Goal: Transaction & Acquisition: Purchase product/service

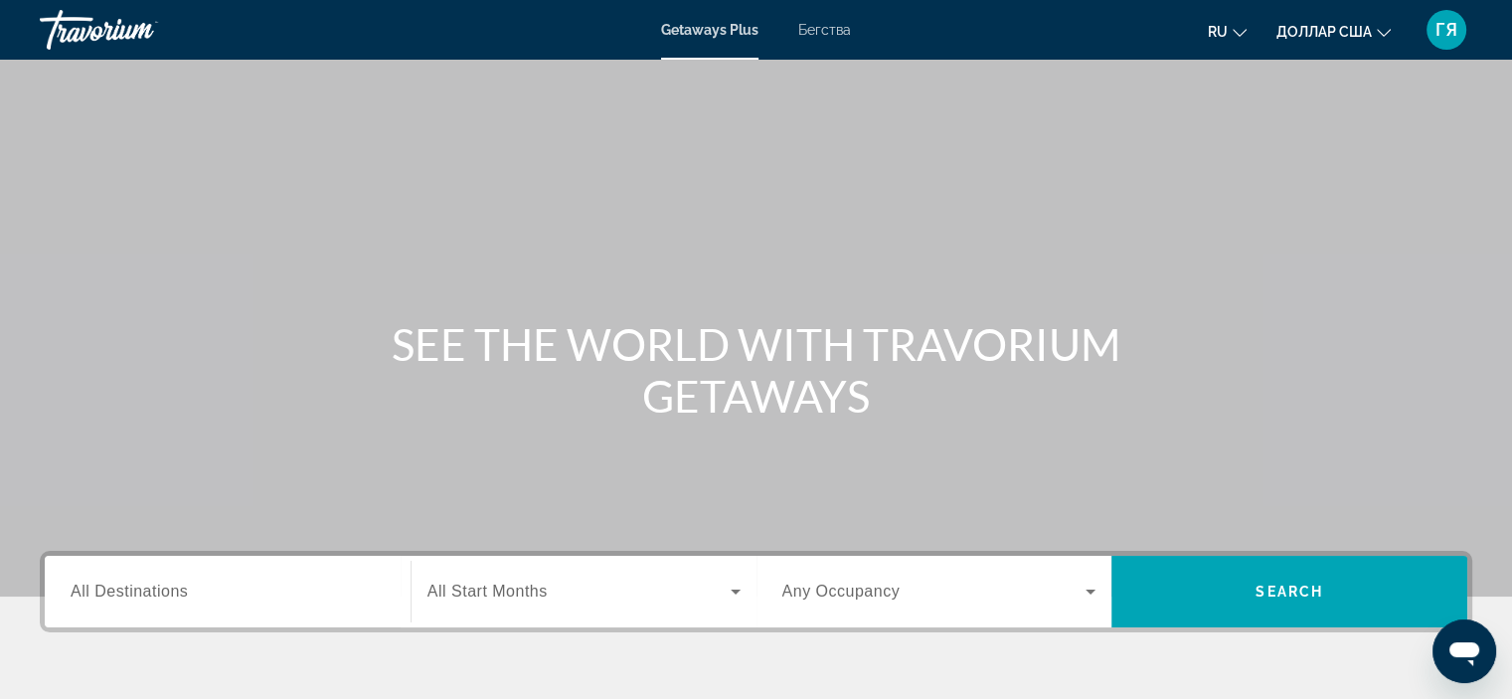
click at [184, 582] on span "All Destinations" at bounding box center [129, 590] width 117 height 17
click at [184, 582] on input "Destination All Destinations" at bounding box center [228, 592] width 314 height 24
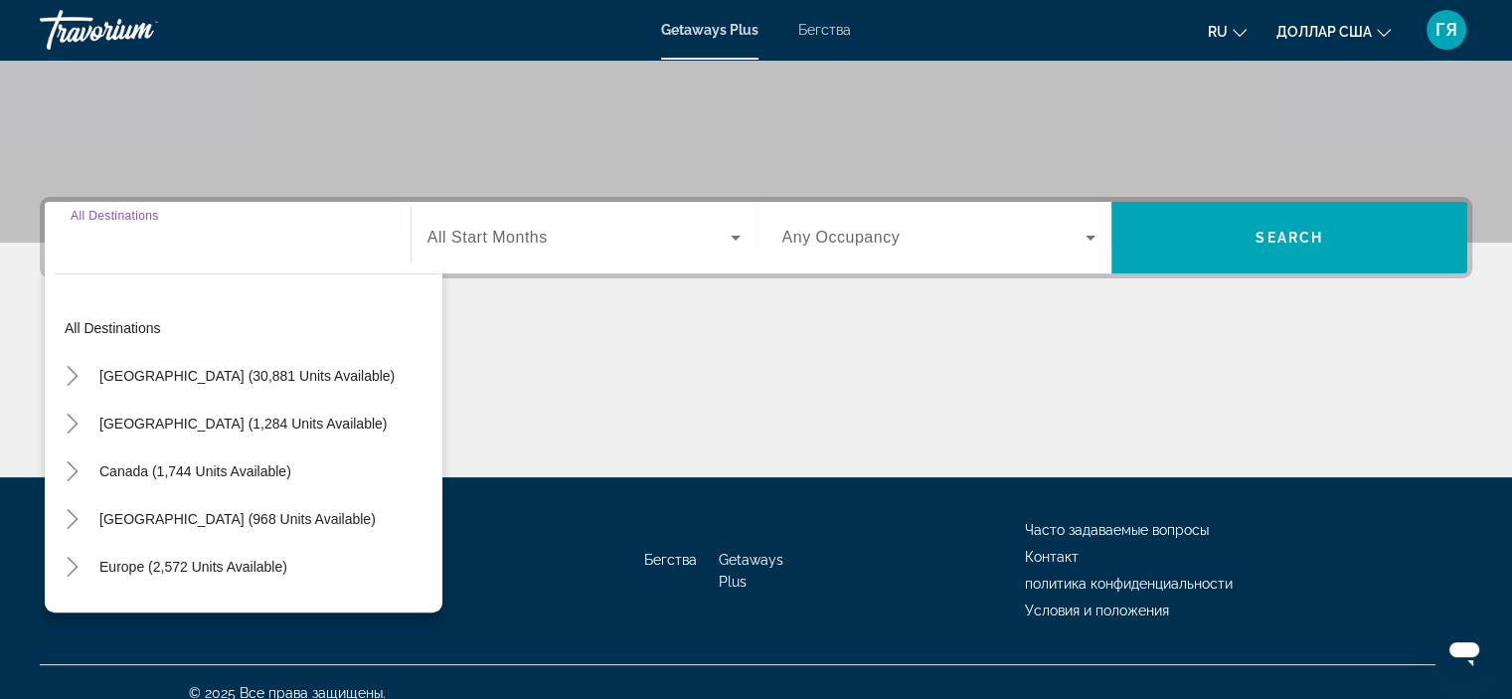
scroll to position [375, 0]
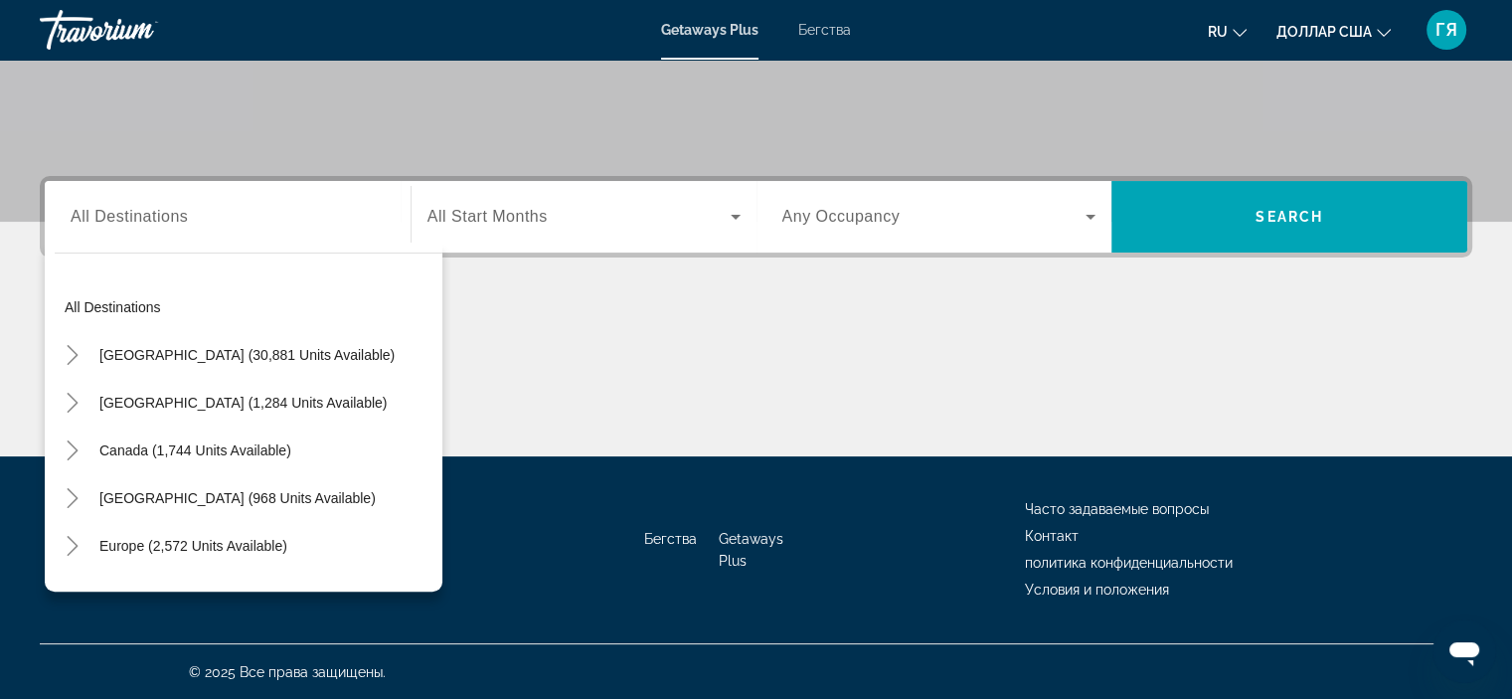
click at [825, 32] on font "Бегства" at bounding box center [824, 30] width 53 height 16
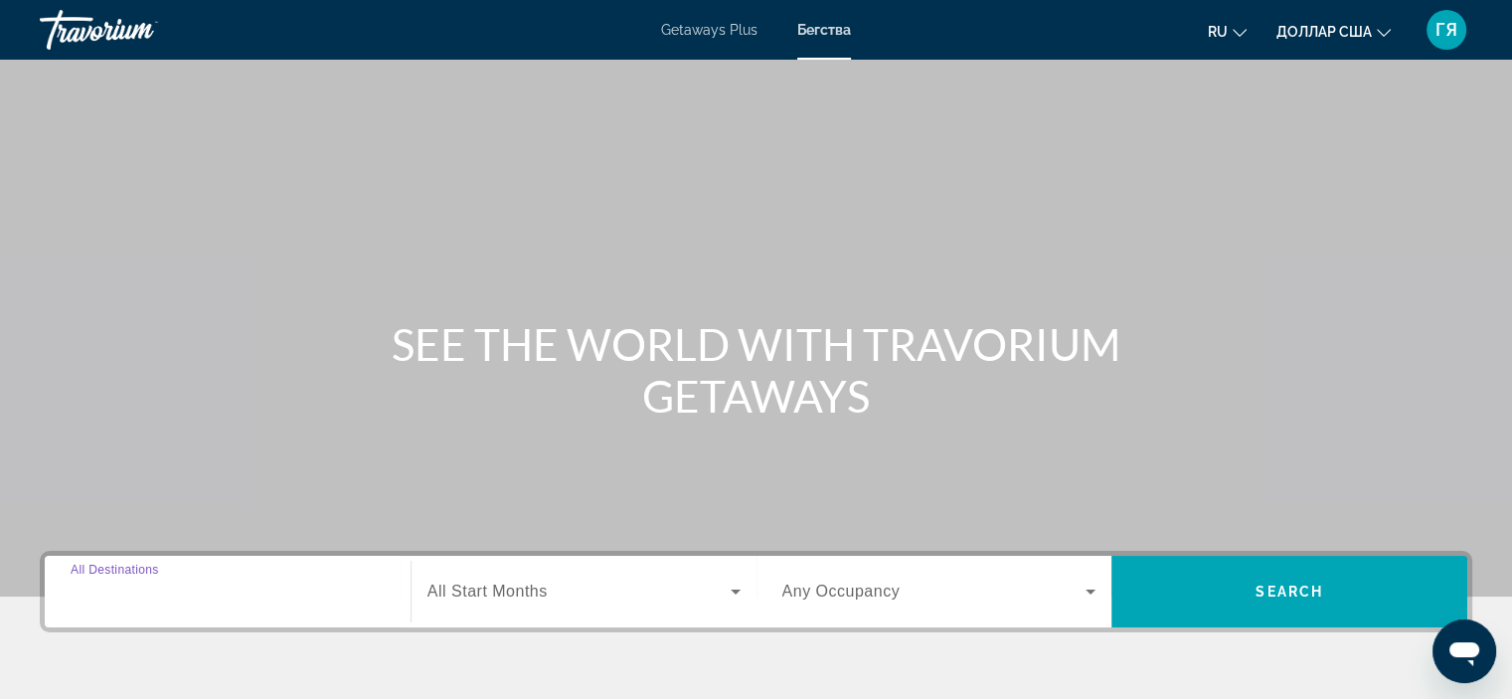
click at [195, 580] on input "Destination All Destinations" at bounding box center [228, 592] width 314 height 24
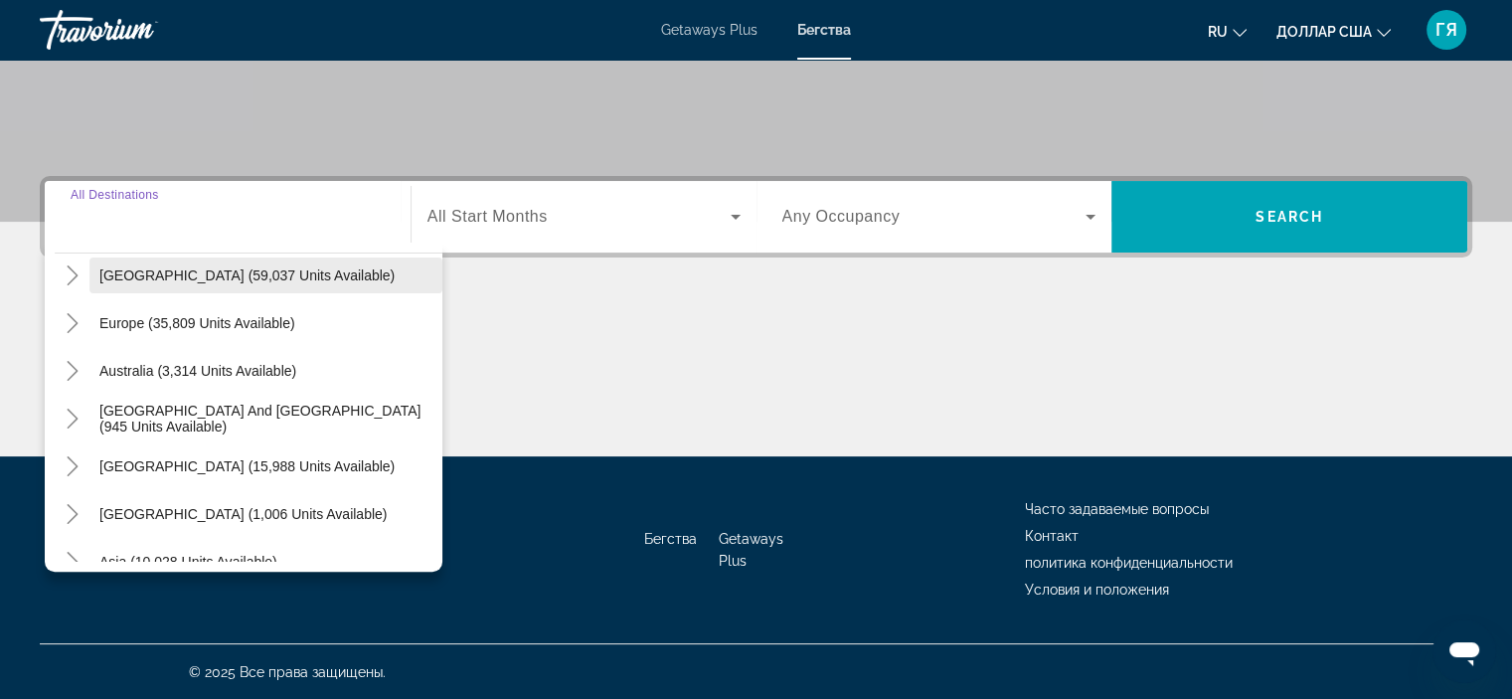
scroll to position [203, 0]
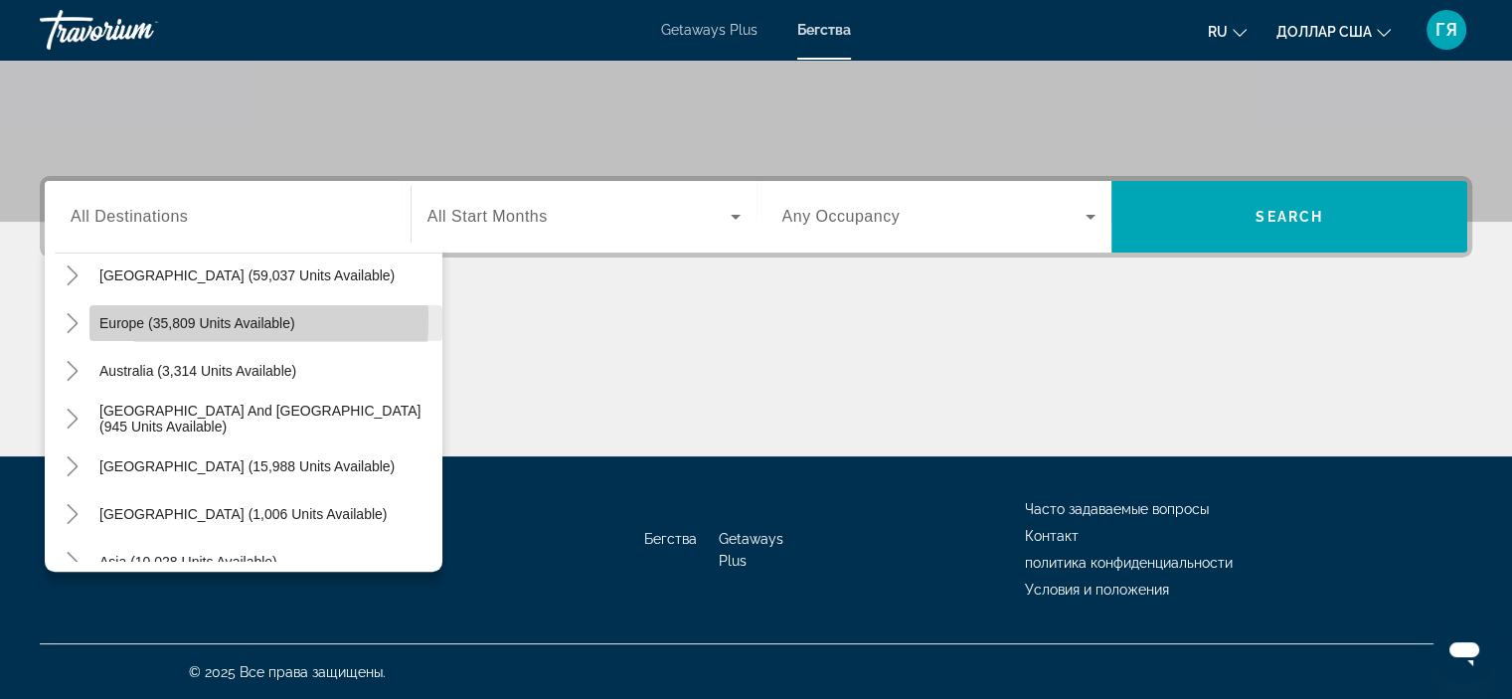
click at [154, 318] on span "Europe (35,809 units available)" at bounding box center [197, 323] width 196 height 16
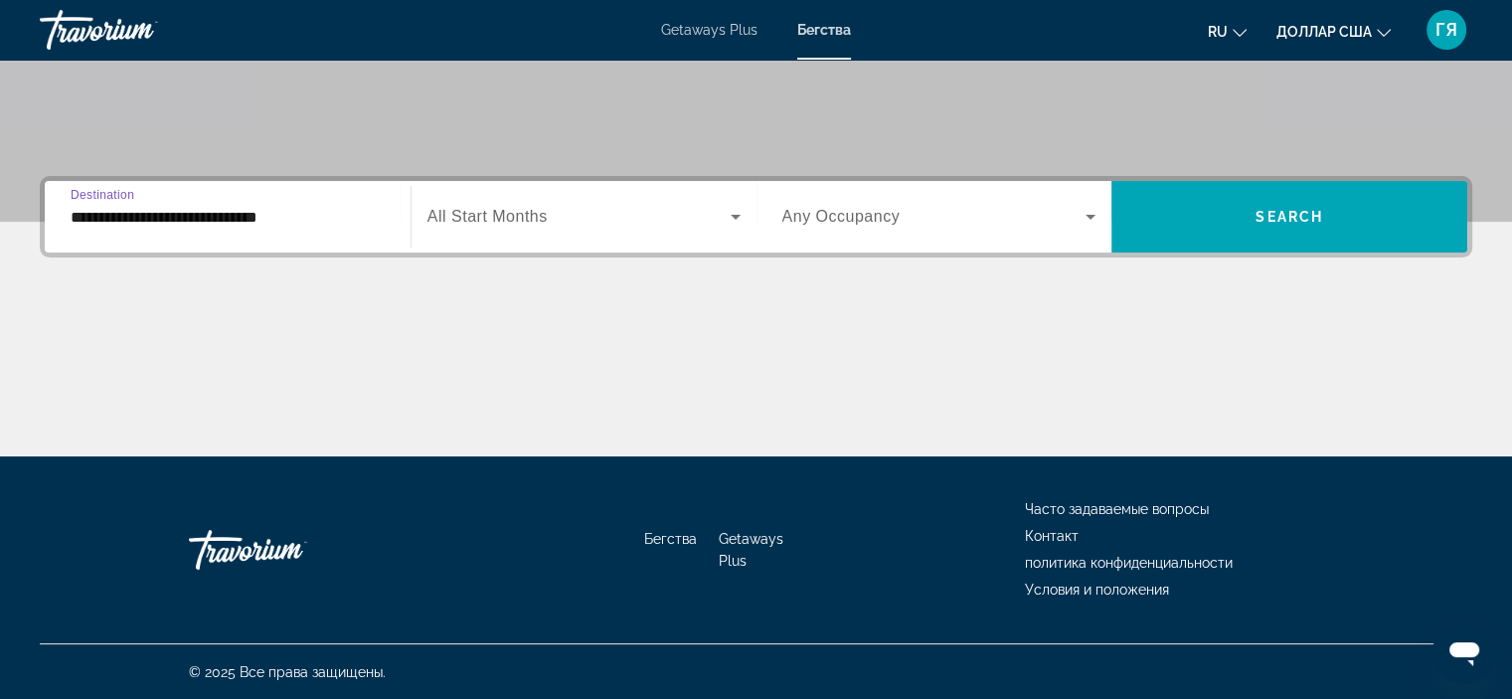
click at [238, 225] on input "**********" at bounding box center [228, 218] width 314 height 24
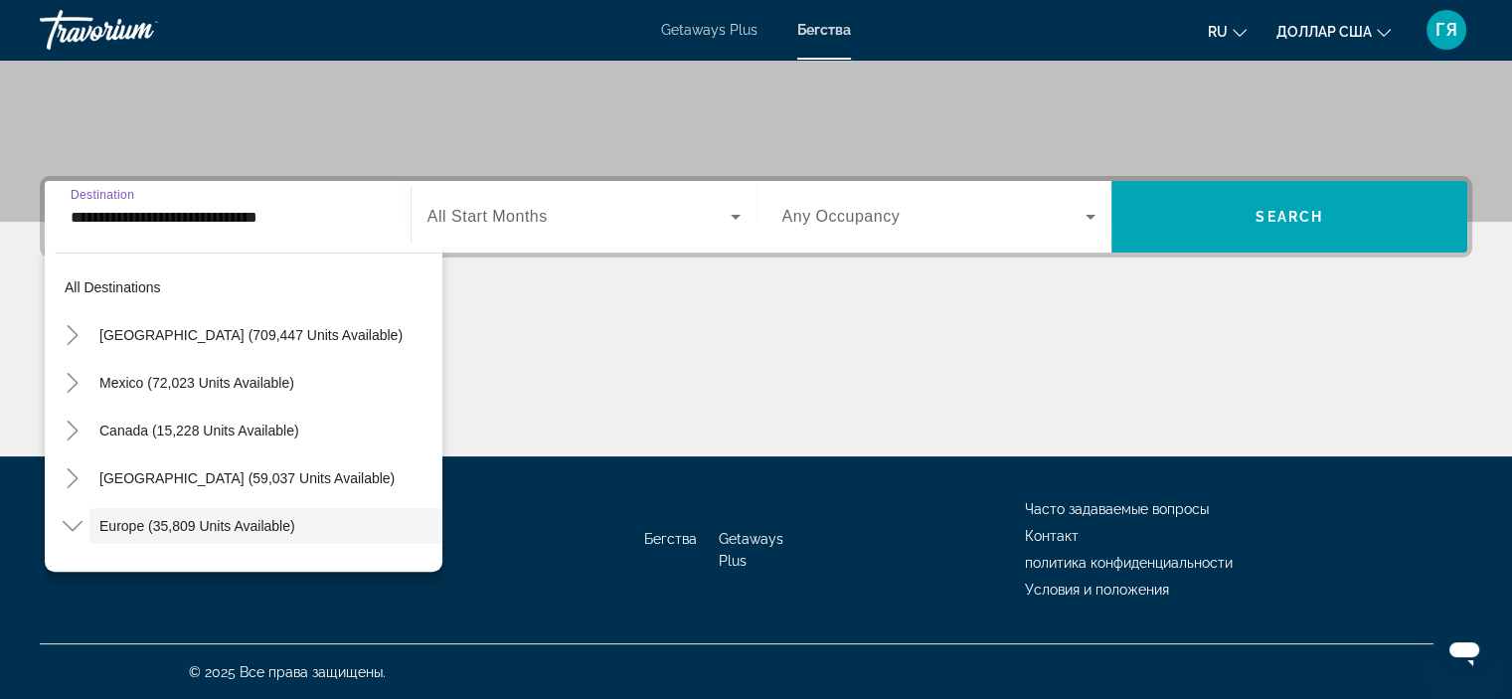
scroll to position [118, 0]
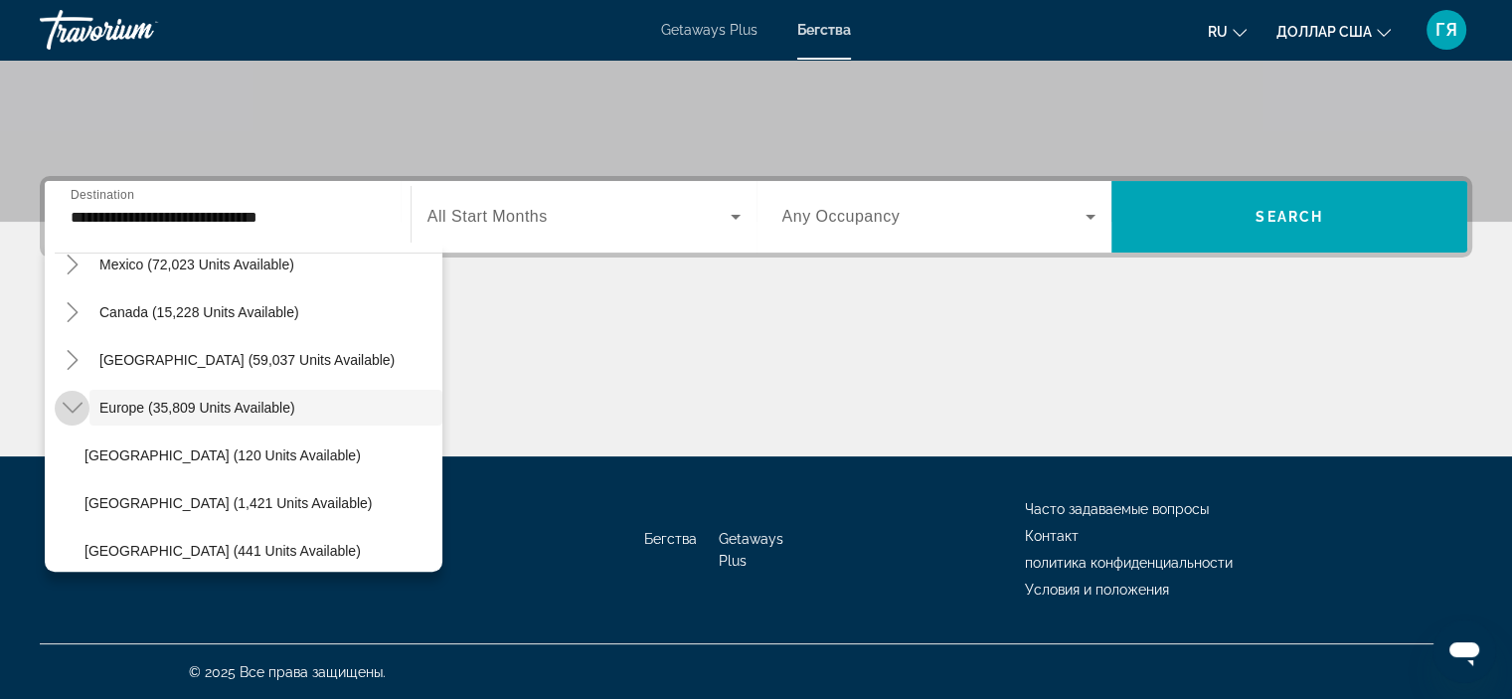
click at [80, 402] on icon "Toggle Europe (35,809 units available)" at bounding box center [72, 407] width 20 height 11
click at [80, 401] on icon "Toggle Europe (35,809 units available)" at bounding box center [73, 408] width 20 height 20
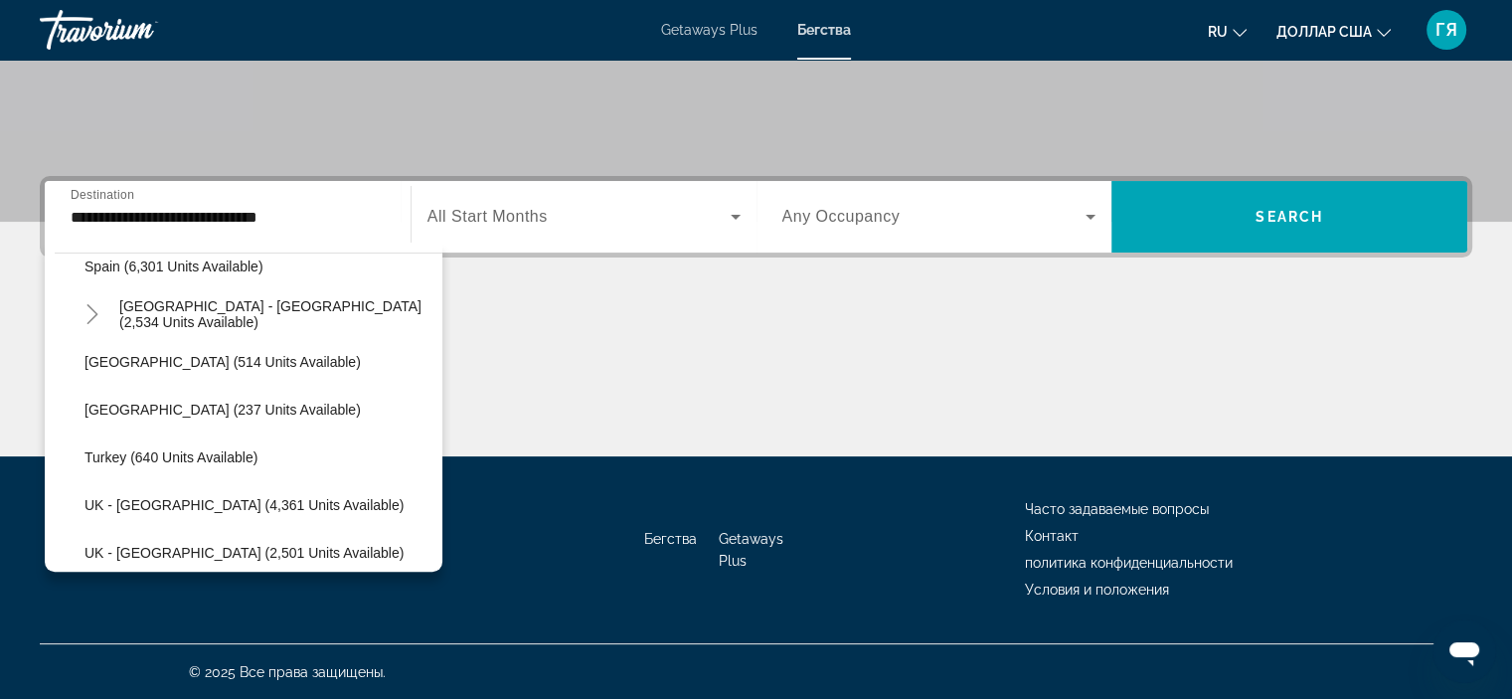
scroll to position [1127, 0]
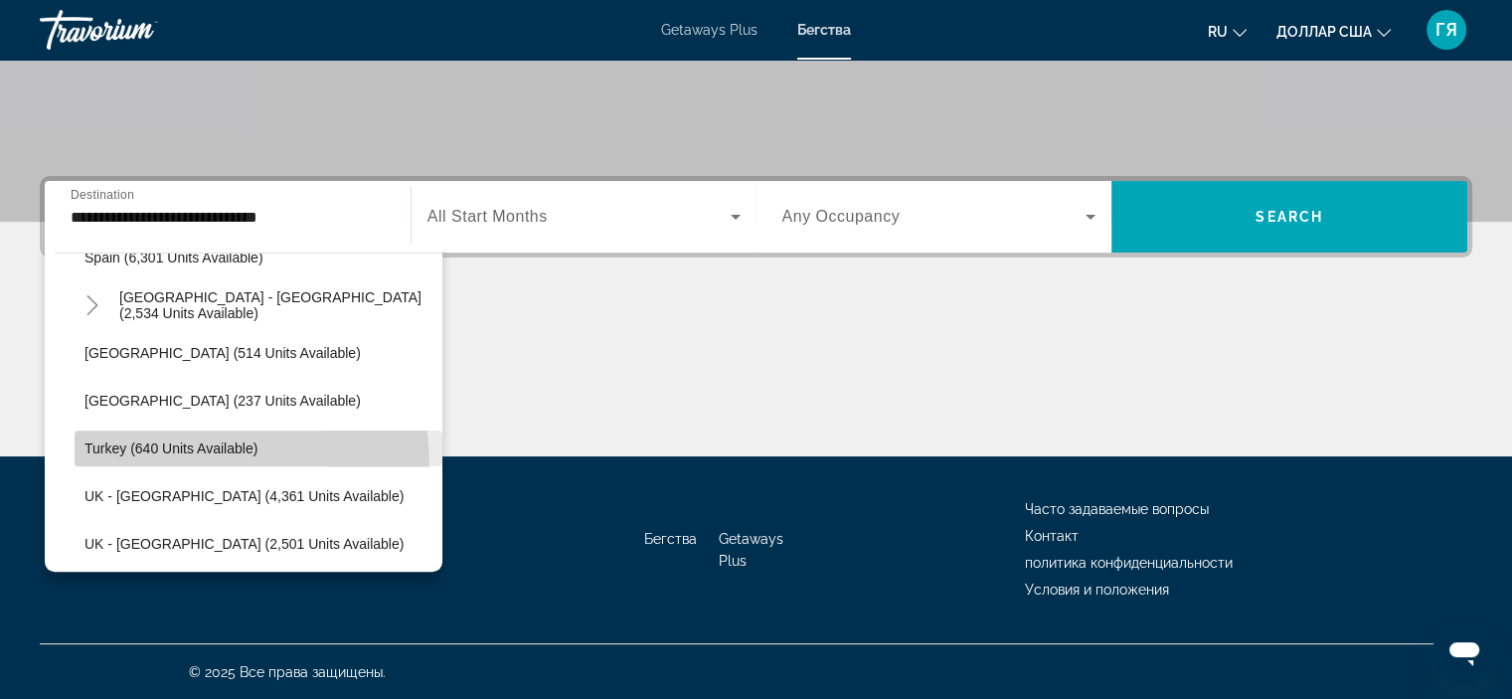
click at [125, 467] on span "Search widget" at bounding box center [259, 448] width 368 height 48
type input "**********"
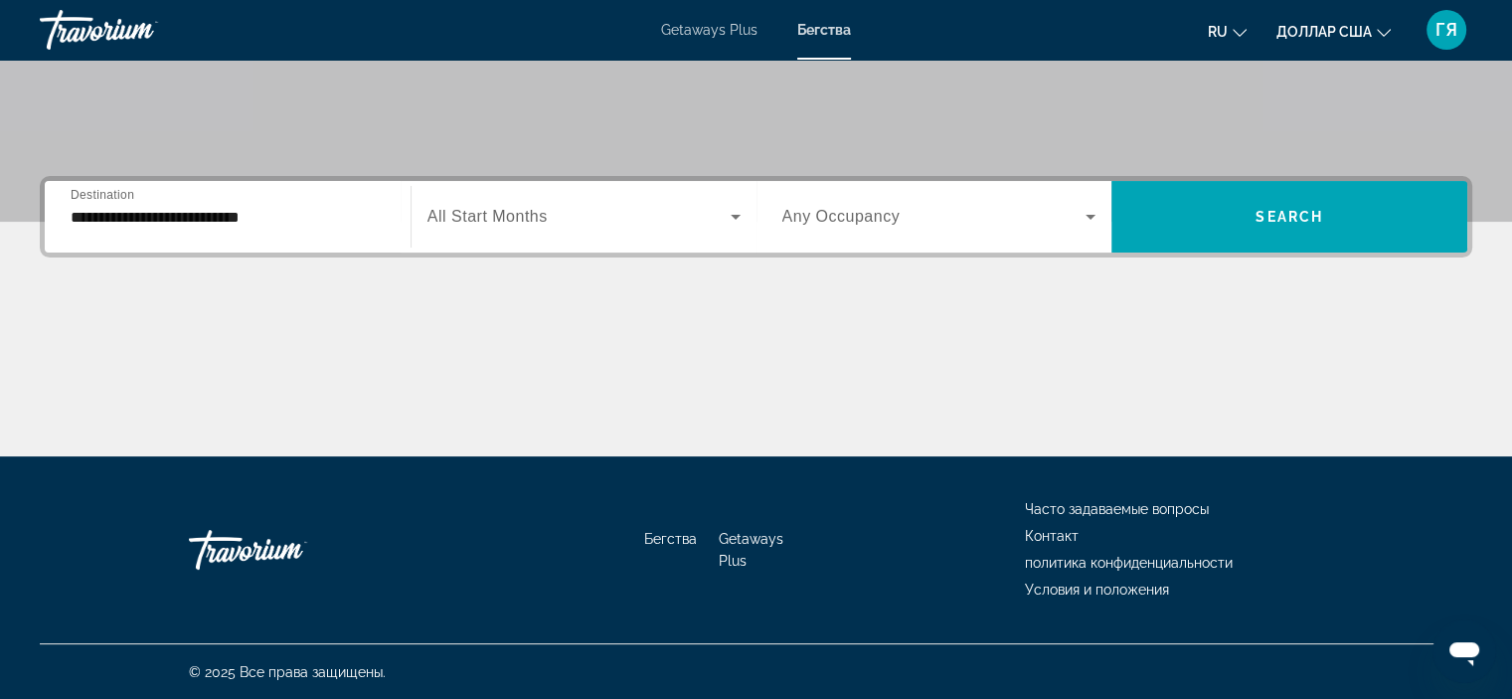
click at [486, 215] on span "All Start Months" at bounding box center [487, 216] width 120 height 17
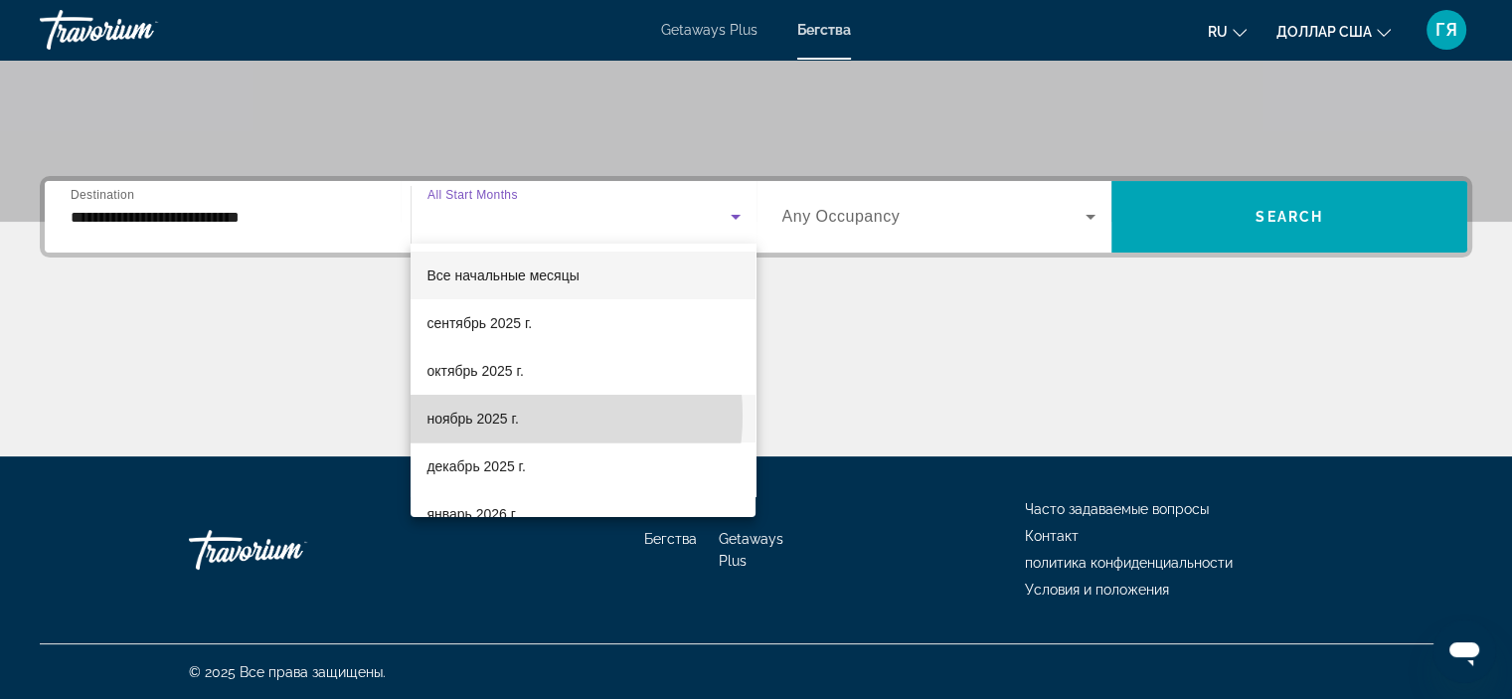
click at [505, 415] on font "ноябрь 2025 г." at bounding box center [471, 418] width 91 height 16
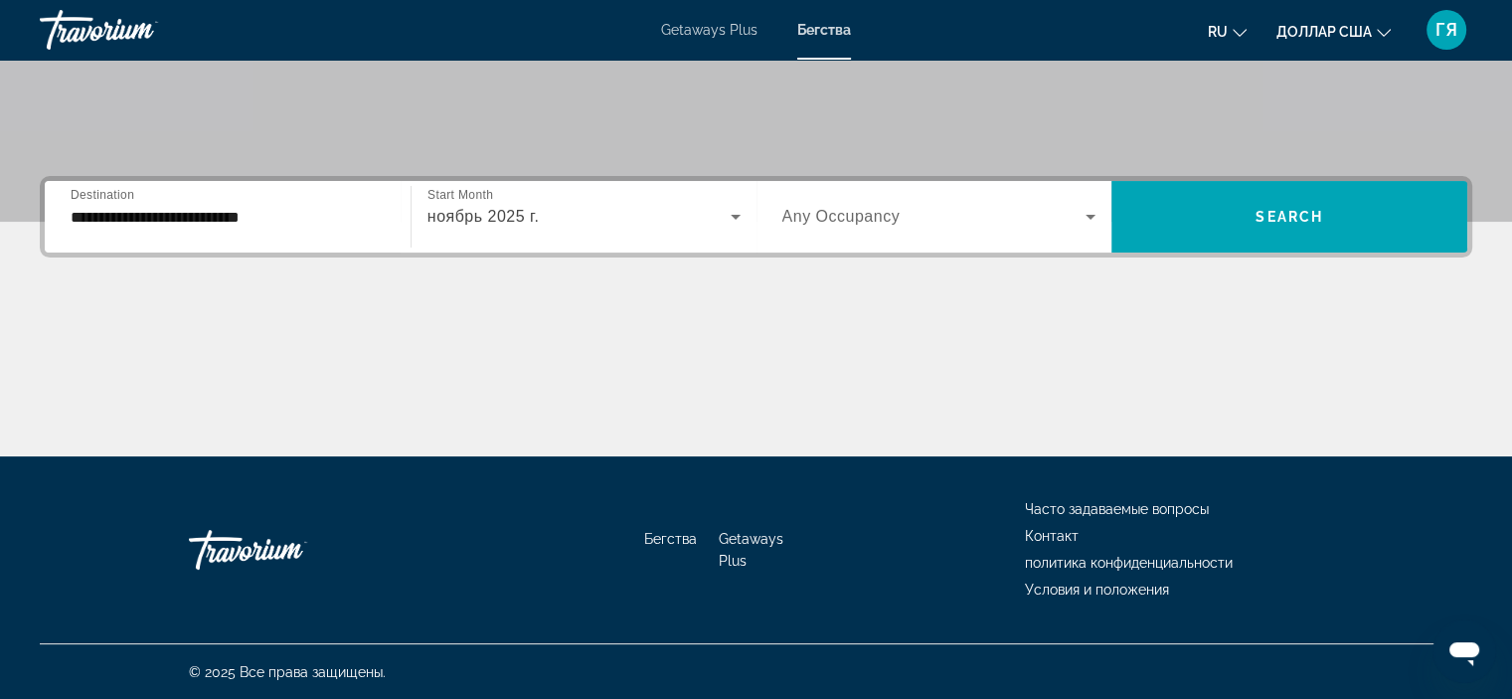
click at [846, 216] on span "Any Occupancy" at bounding box center [841, 216] width 118 height 17
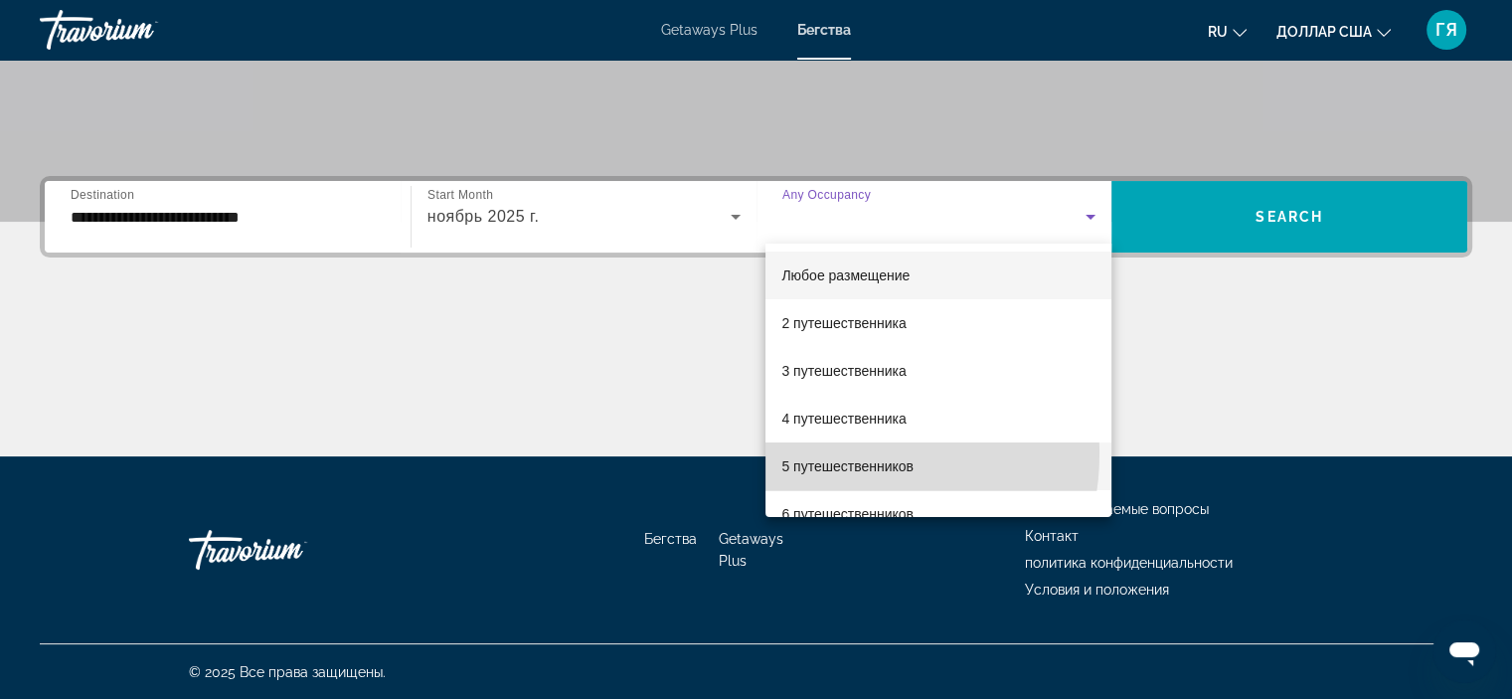
click at [839, 454] on span "5 путешественников" at bounding box center [847, 466] width 132 height 24
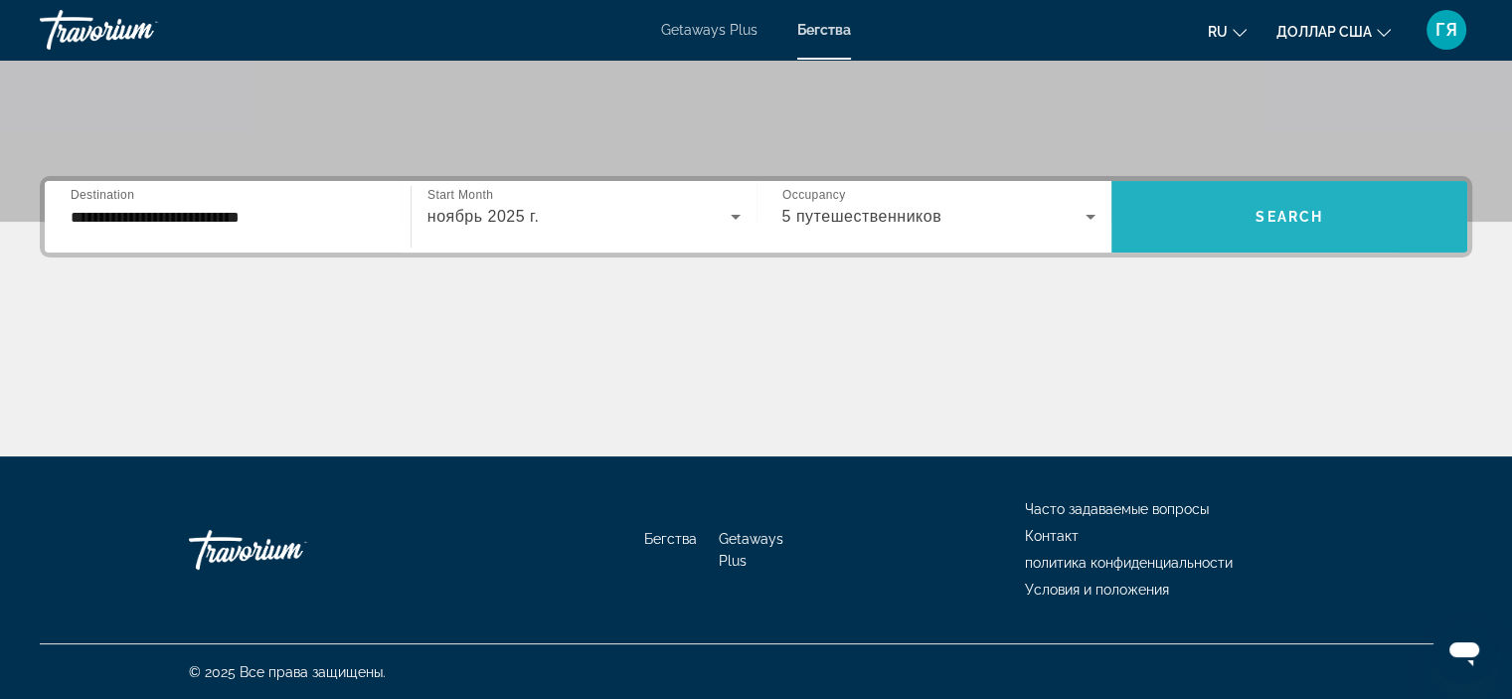
click at [1181, 218] on span "Search widget" at bounding box center [1289, 217] width 356 height 48
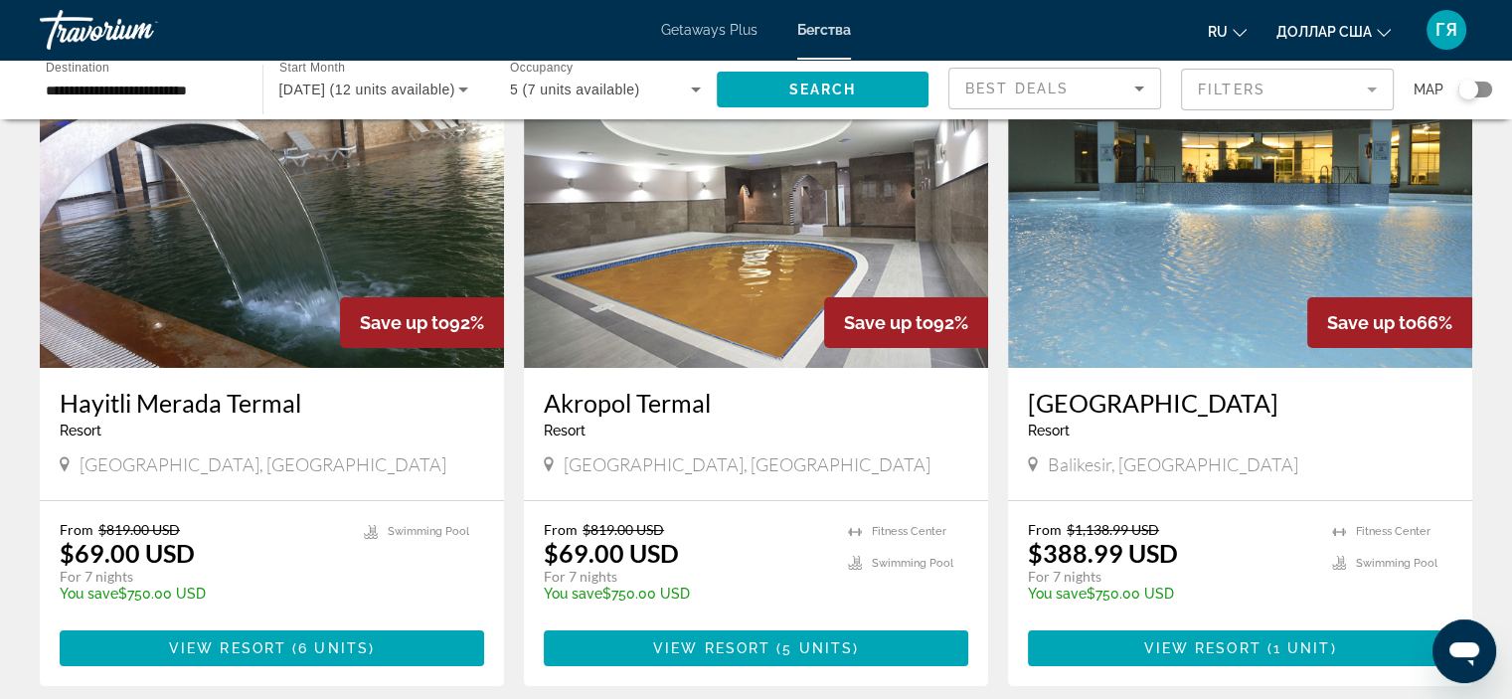
scroll to position [146, 0]
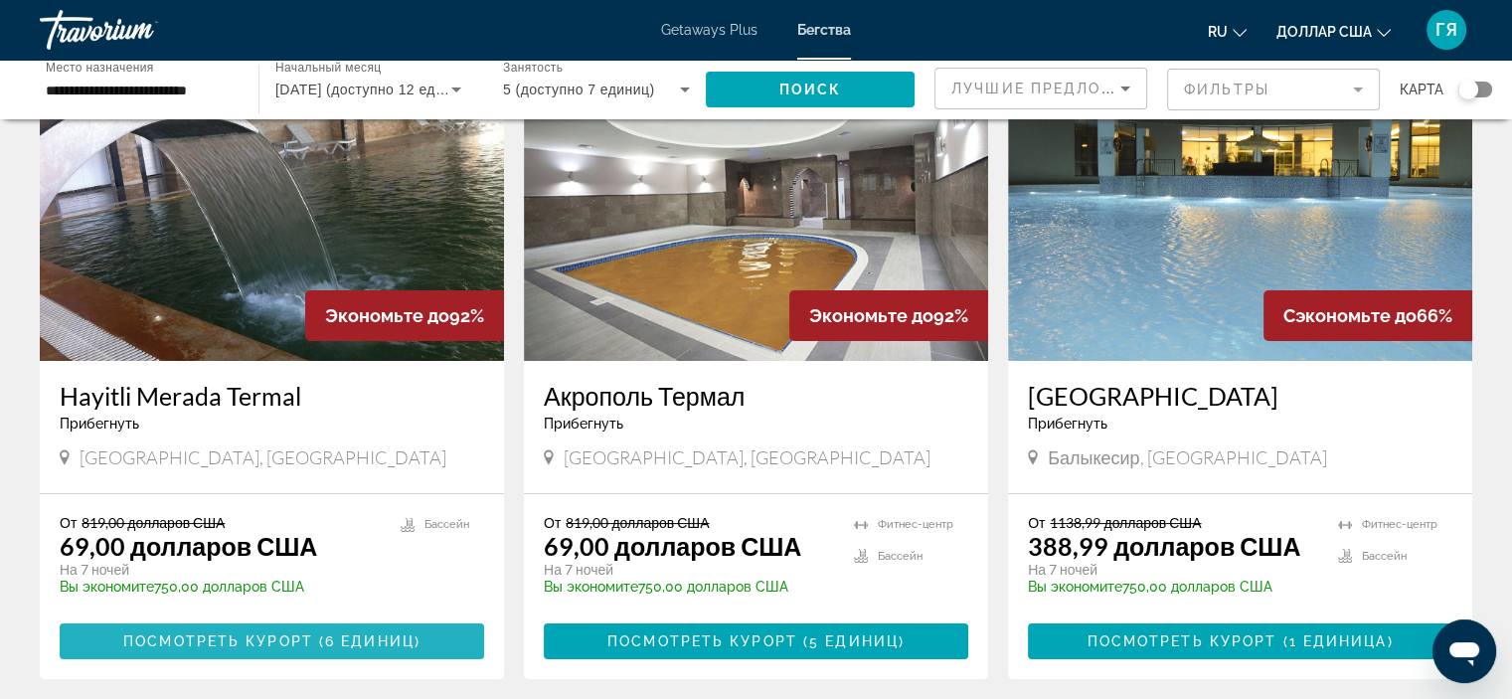
click at [292, 631] on span "Основное содержание" at bounding box center [272, 641] width 424 height 48
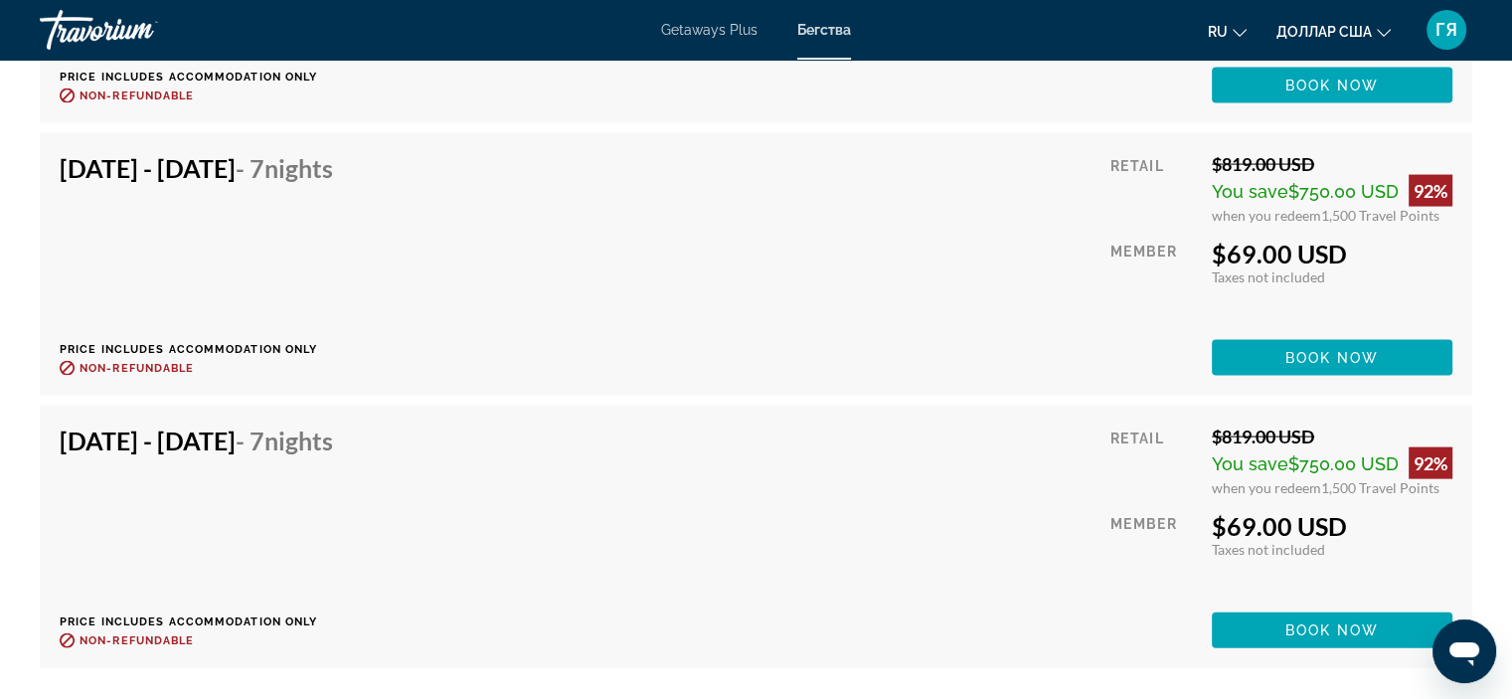
scroll to position [4178, 0]
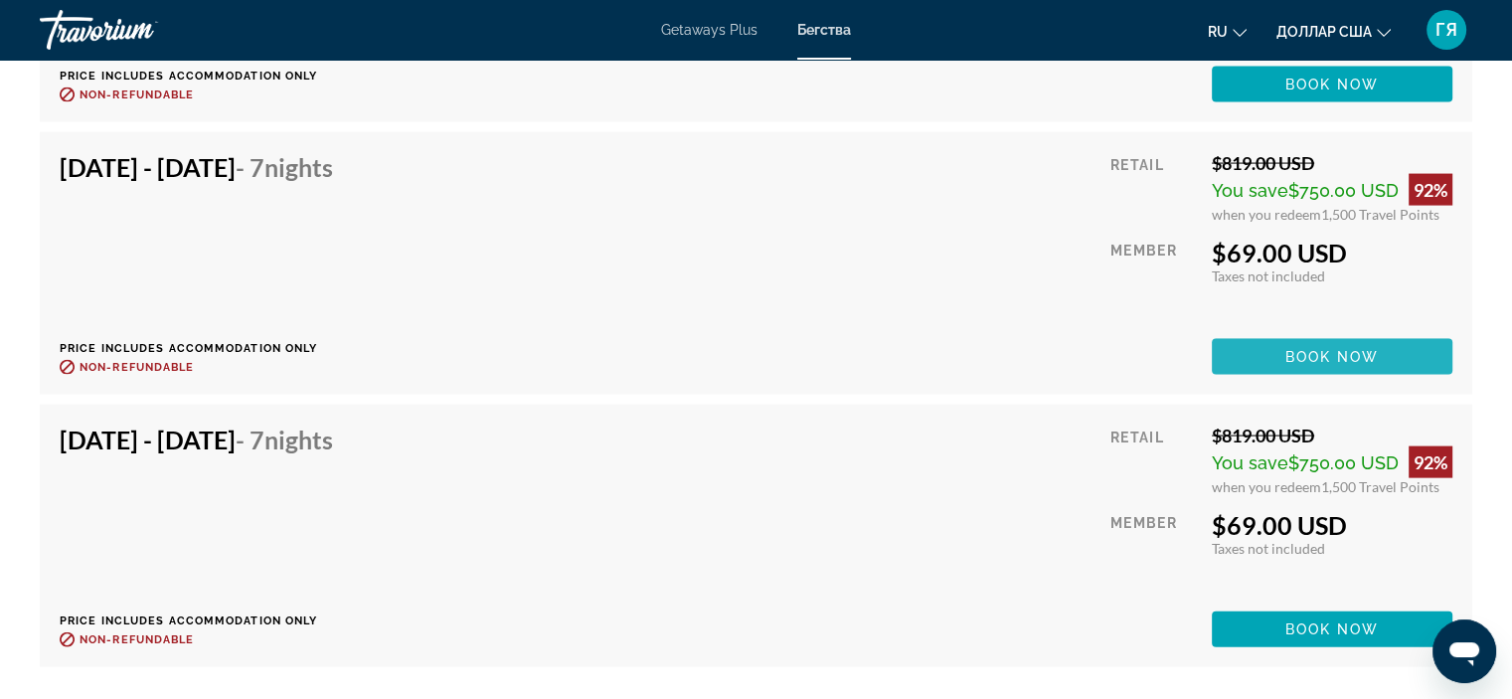
click at [1342, 353] on span "Book now" at bounding box center [1332, 357] width 94 height 16
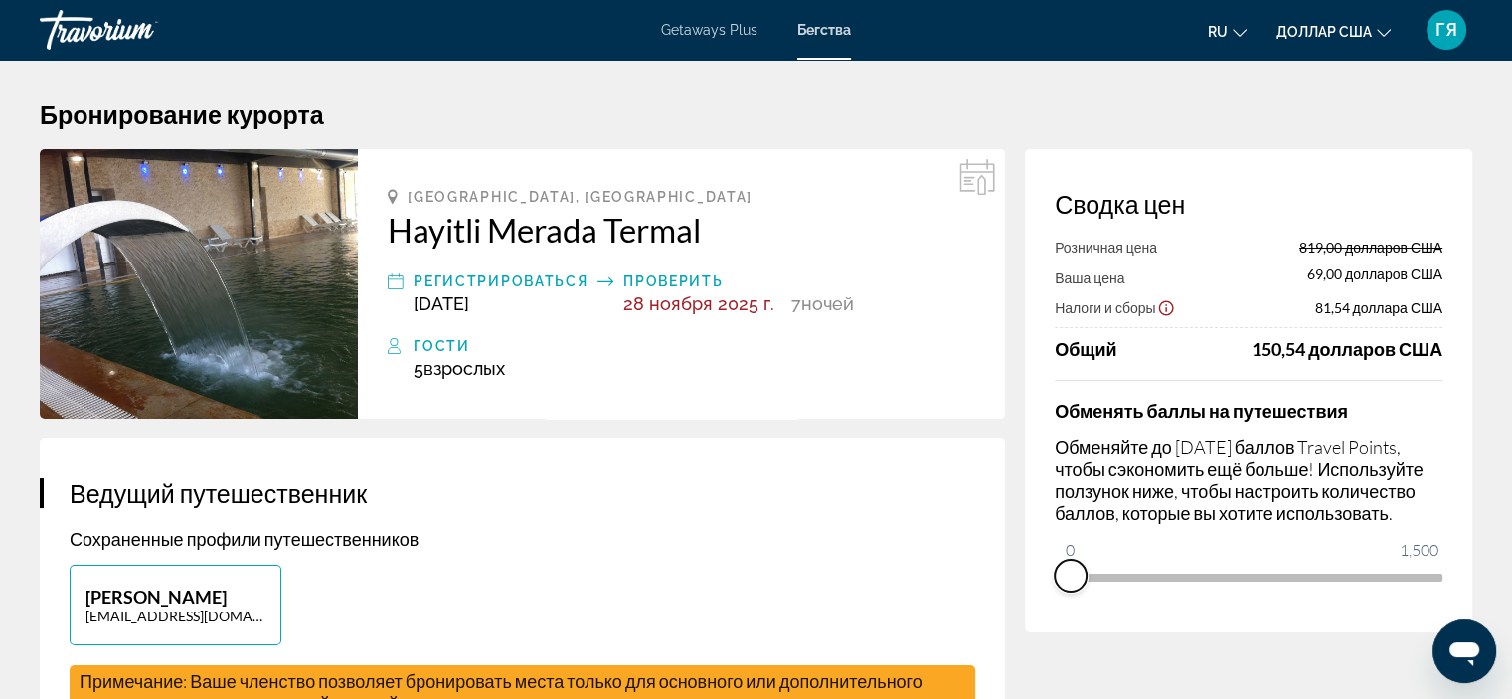
drag, startPoint x: 1417, startPoint y: 595, endPoint x: 875, endPoint y: 643, distance: 544.7
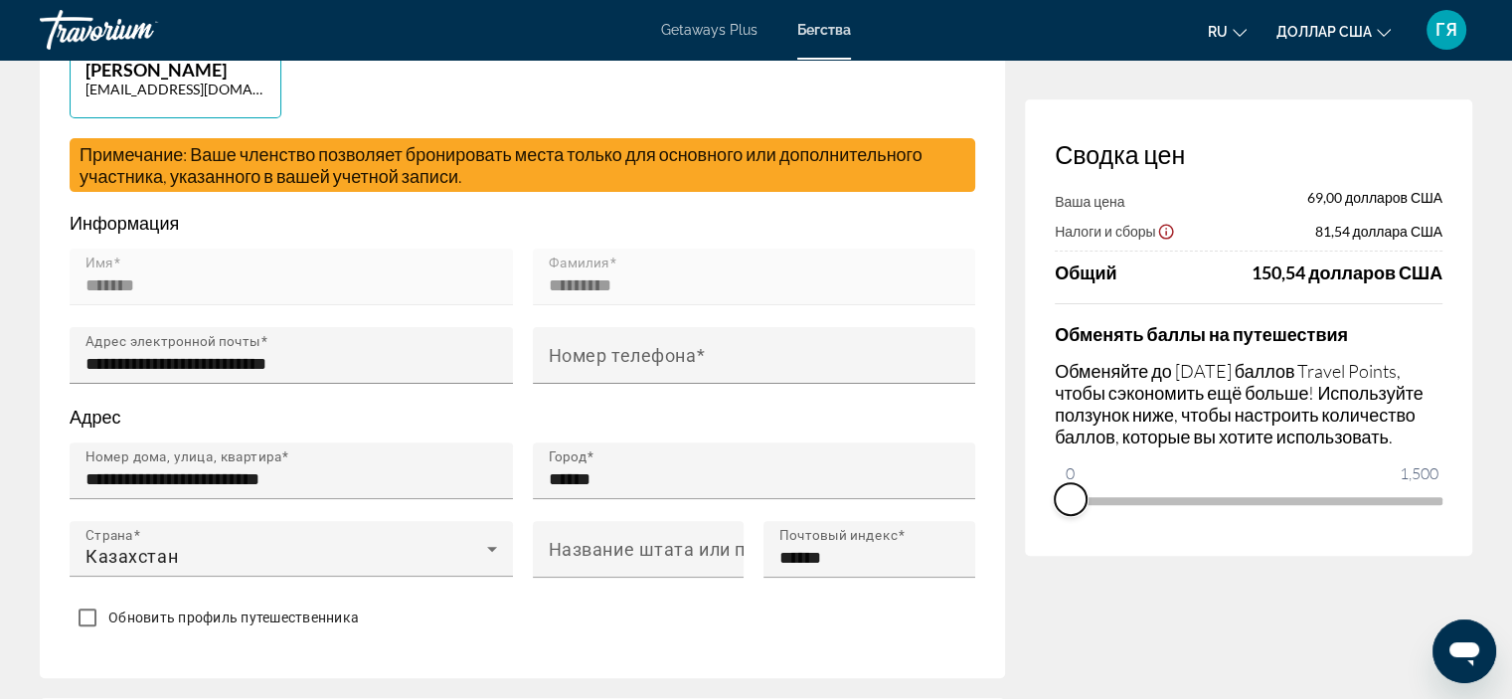
scroll to position [528, 0]
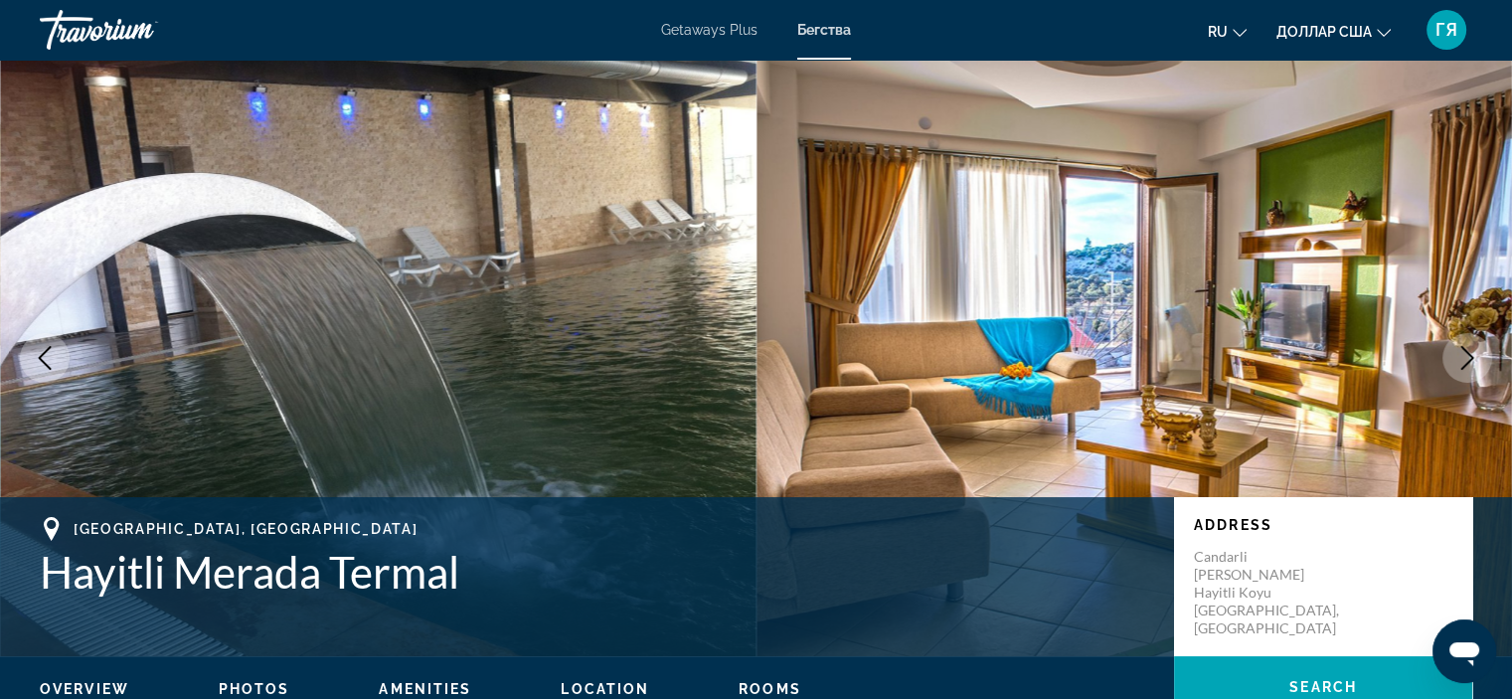
scroll to position [107, 0]
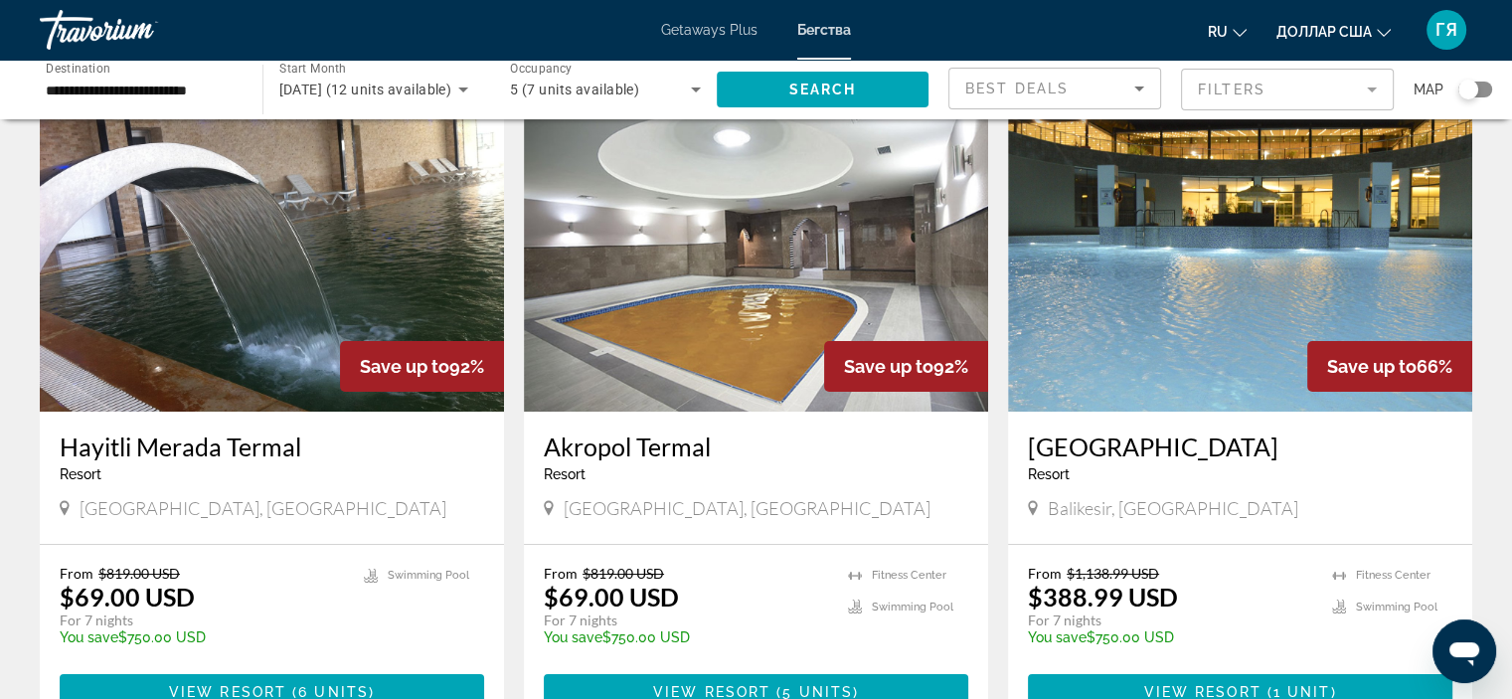
scroll to position [94, 0]
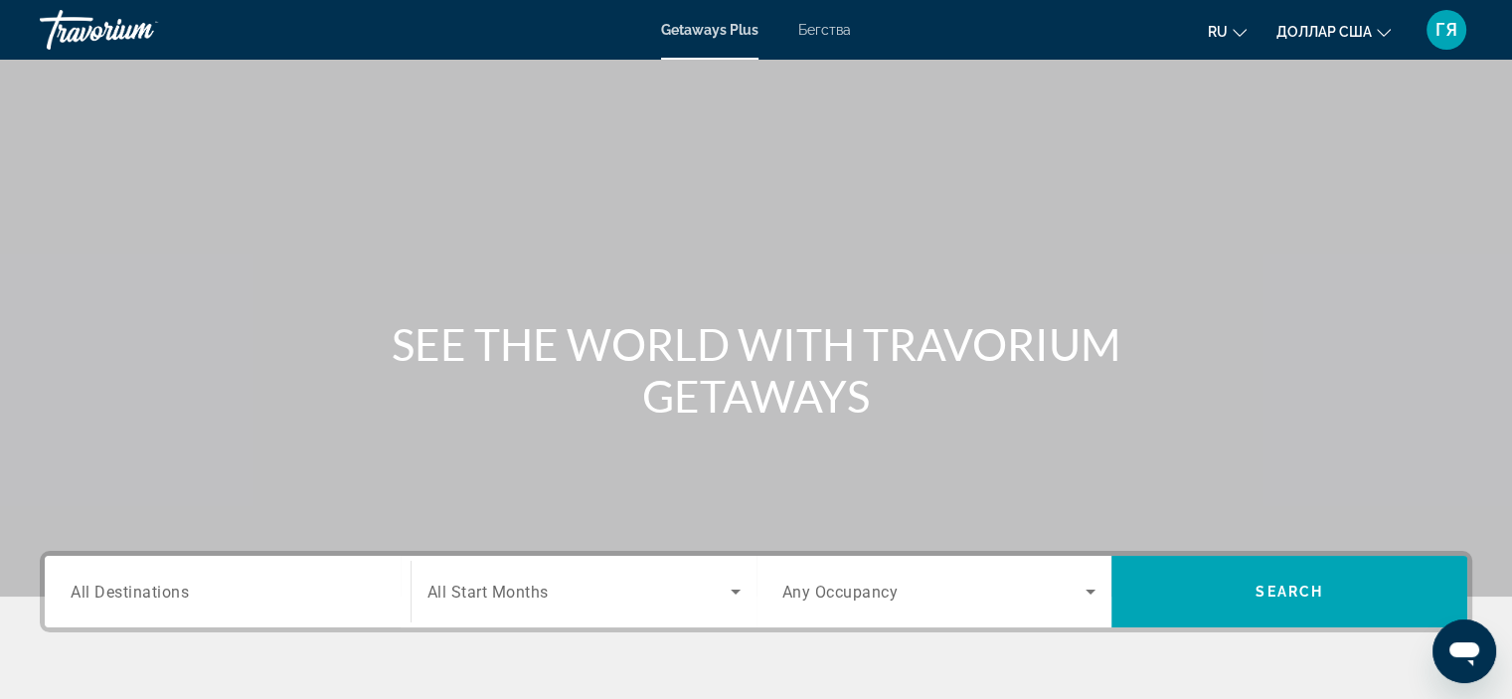
click at [160, 592] on span "All Destinations" at bounding box center [130, 590] width 118 height 19
click at [160, 592] on input "Destination All Destinations" at bounding box center [228, 592] width 314 height 24
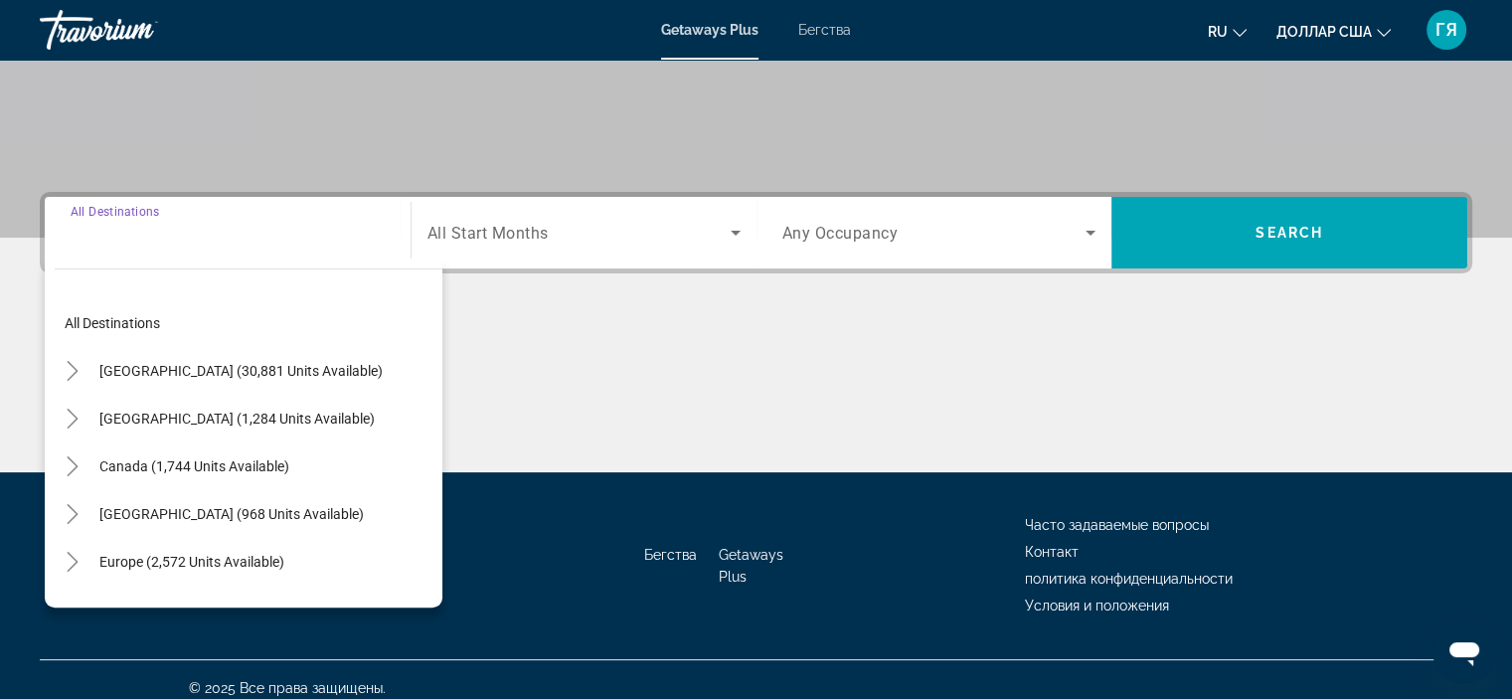
scroll to position [375, 0]
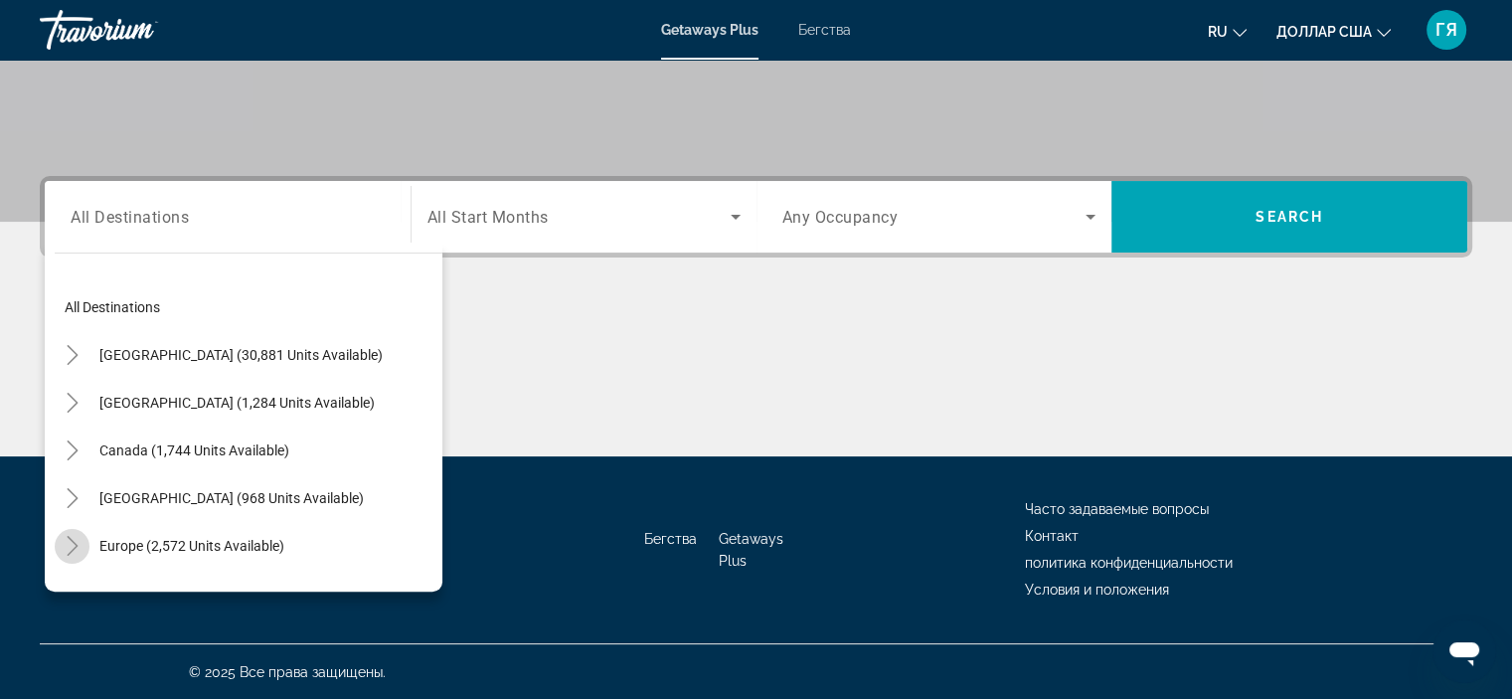
click at [67, 541] on icon "Toggle Europe (2,572 units available)" at bounding box center [73, 546] width 20 height 20
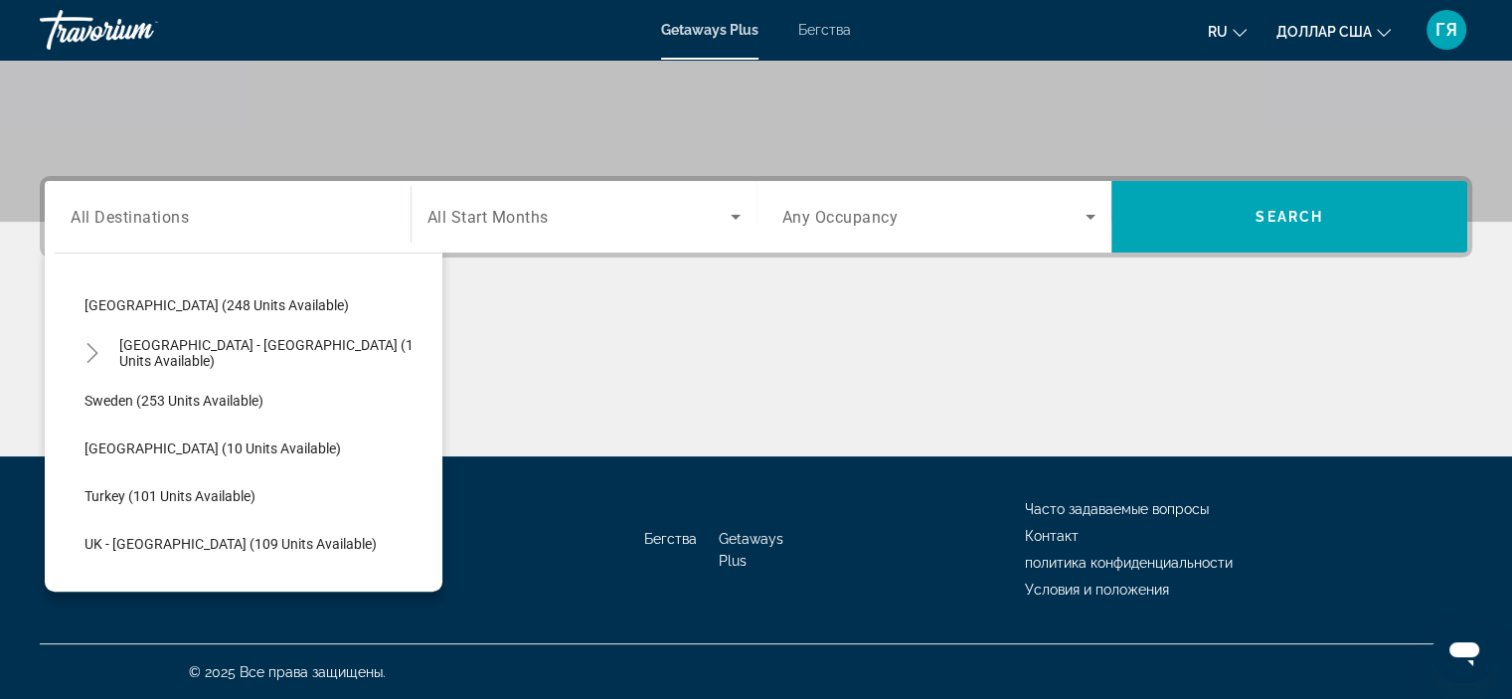
scroll to position [889, 0]
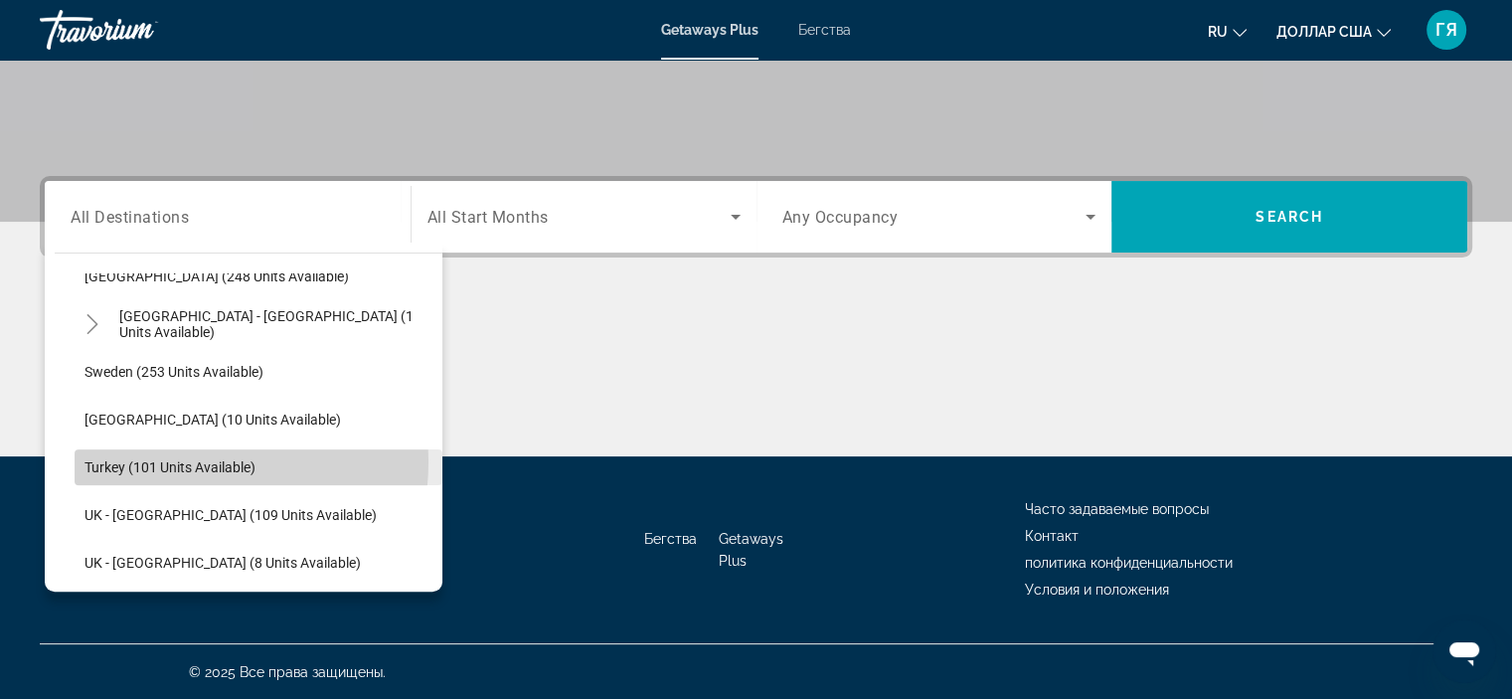
click at [178, 460] on span "Turkey (101 units available)" at bounding box center [169, 467] width 171 height 16
type input "**********"
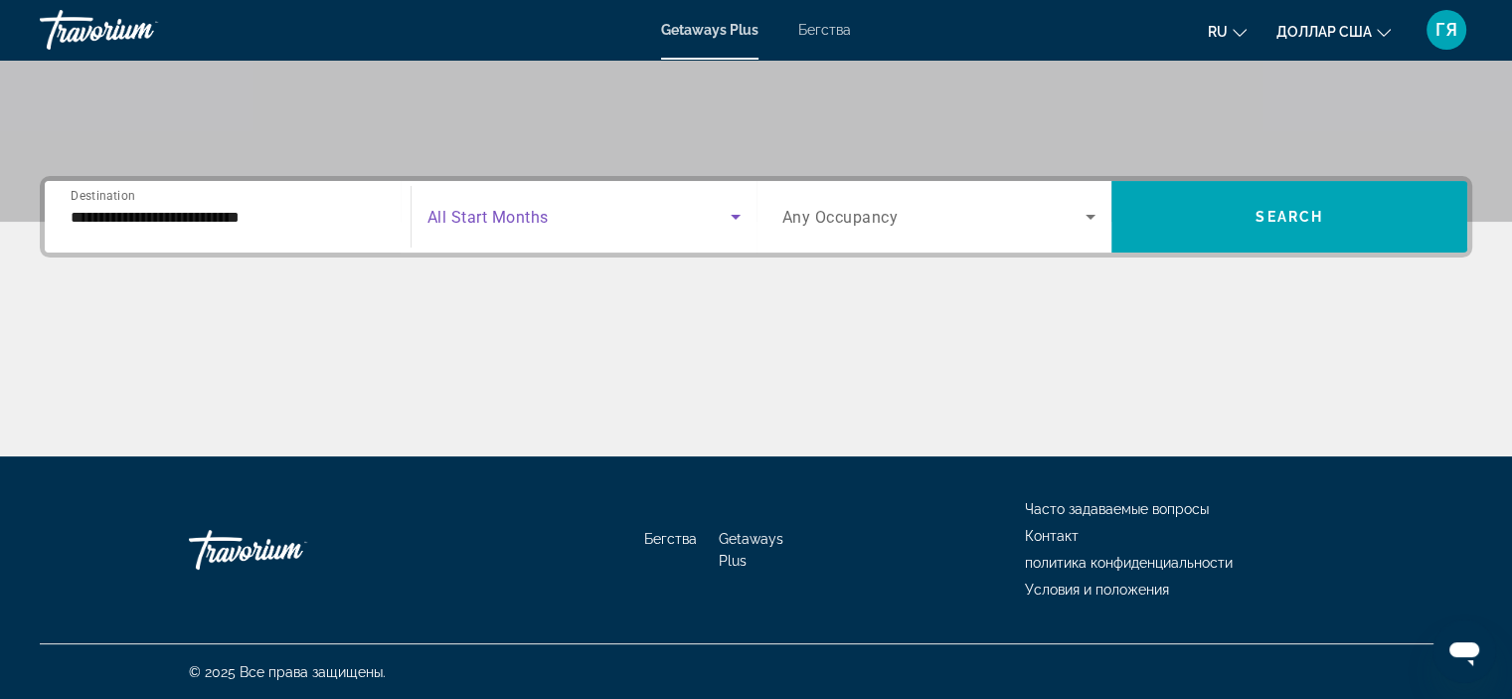
click at [538, 205] on span "Search widget" at bounding box center [578, 217] width 303 height 24
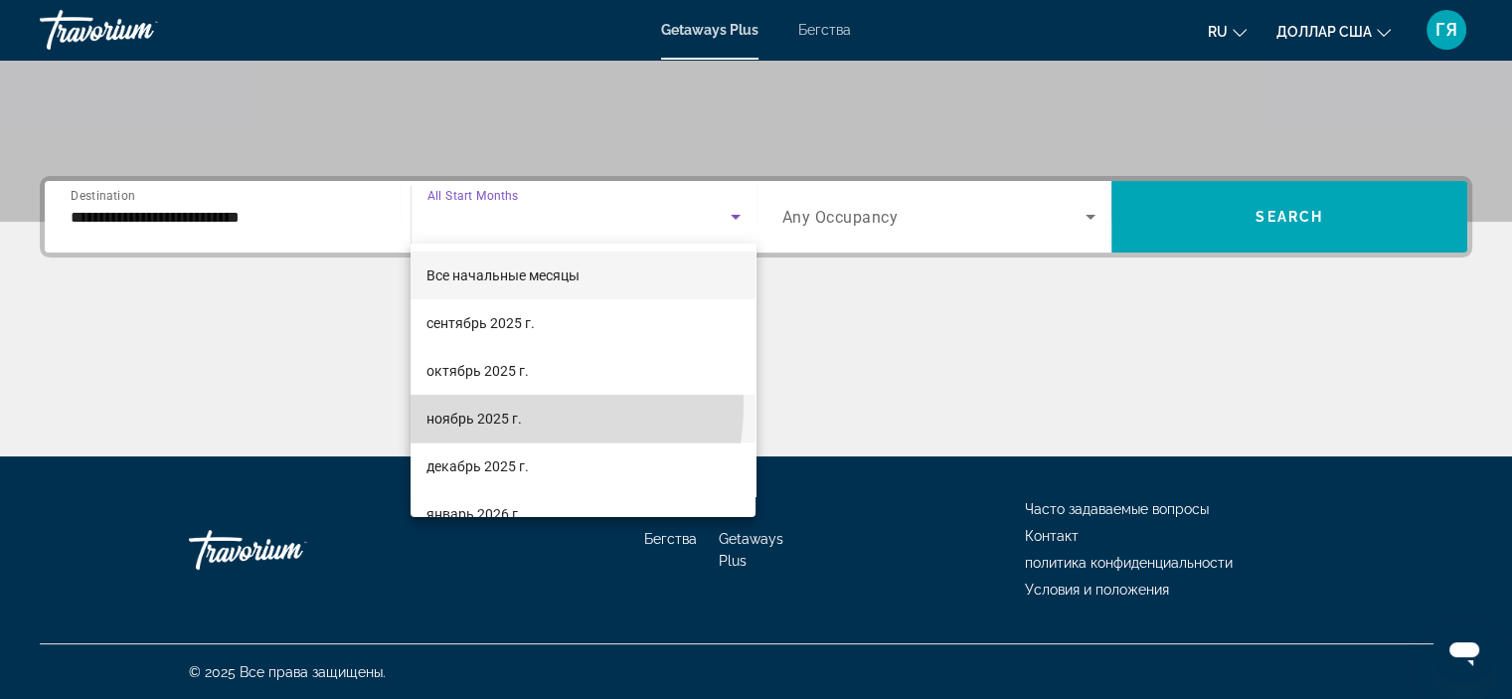
click at [489, 404] on mat-option "ноябрь 2025 г." at bounding box center [582, 419] width 345 height 48
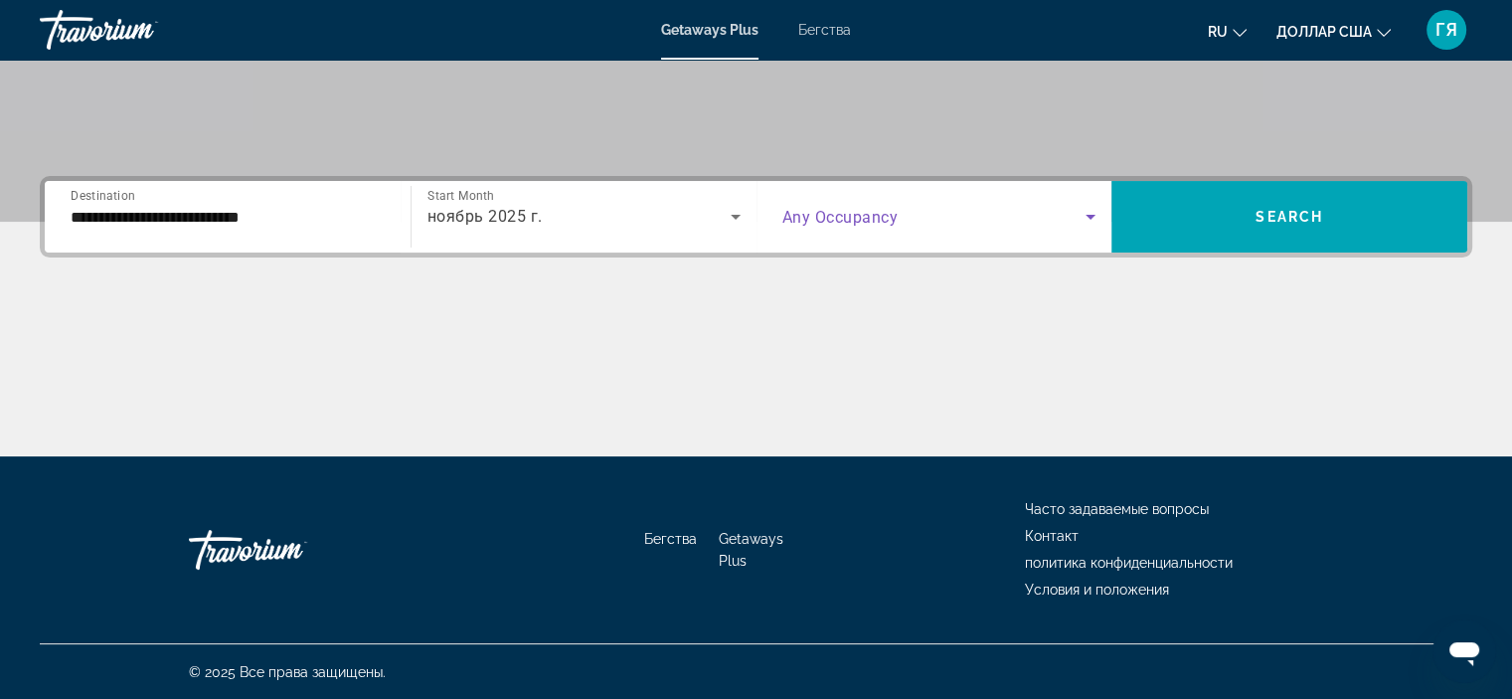
click at [923, 214] on span "Search widget" at bounding box center [934, 217] width 304 height 24
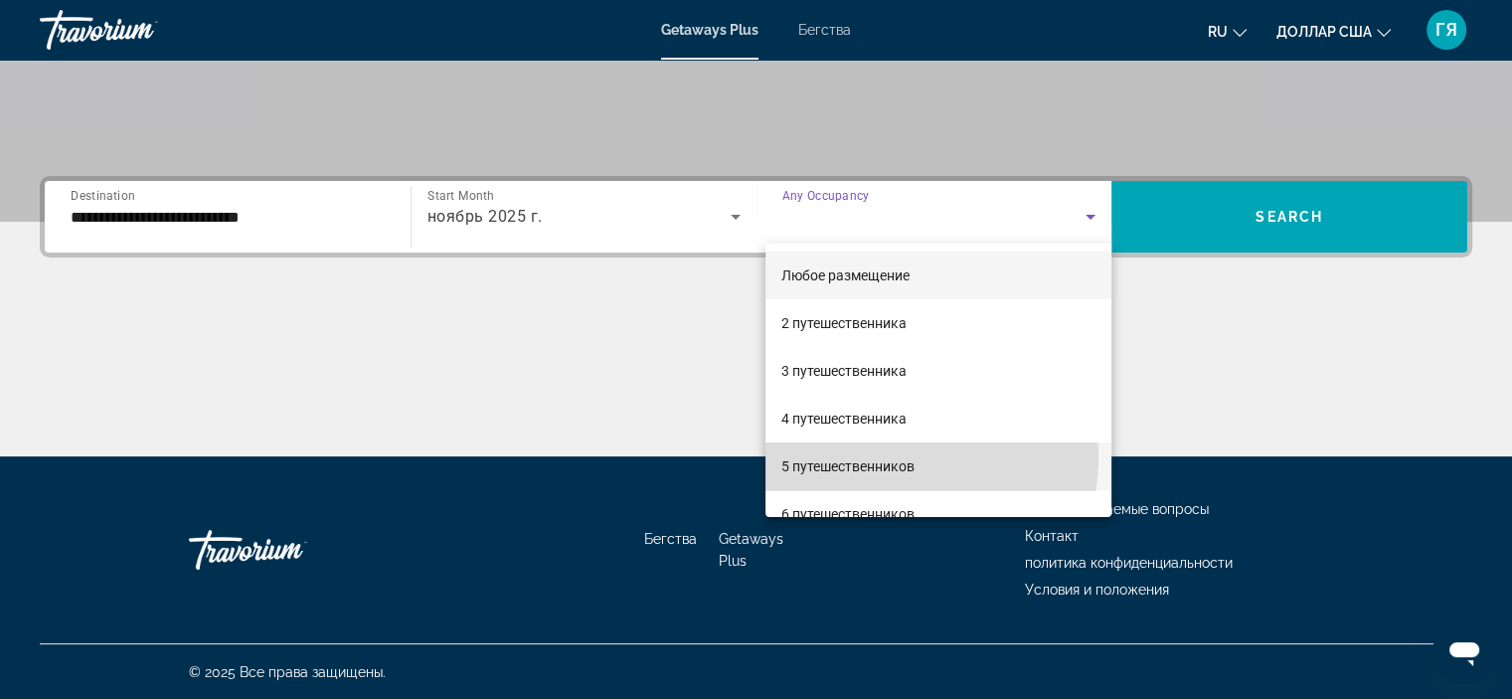
click at [850, 455] on span "5 путешественников" at bounding box center [847, 466] width 133 height 24
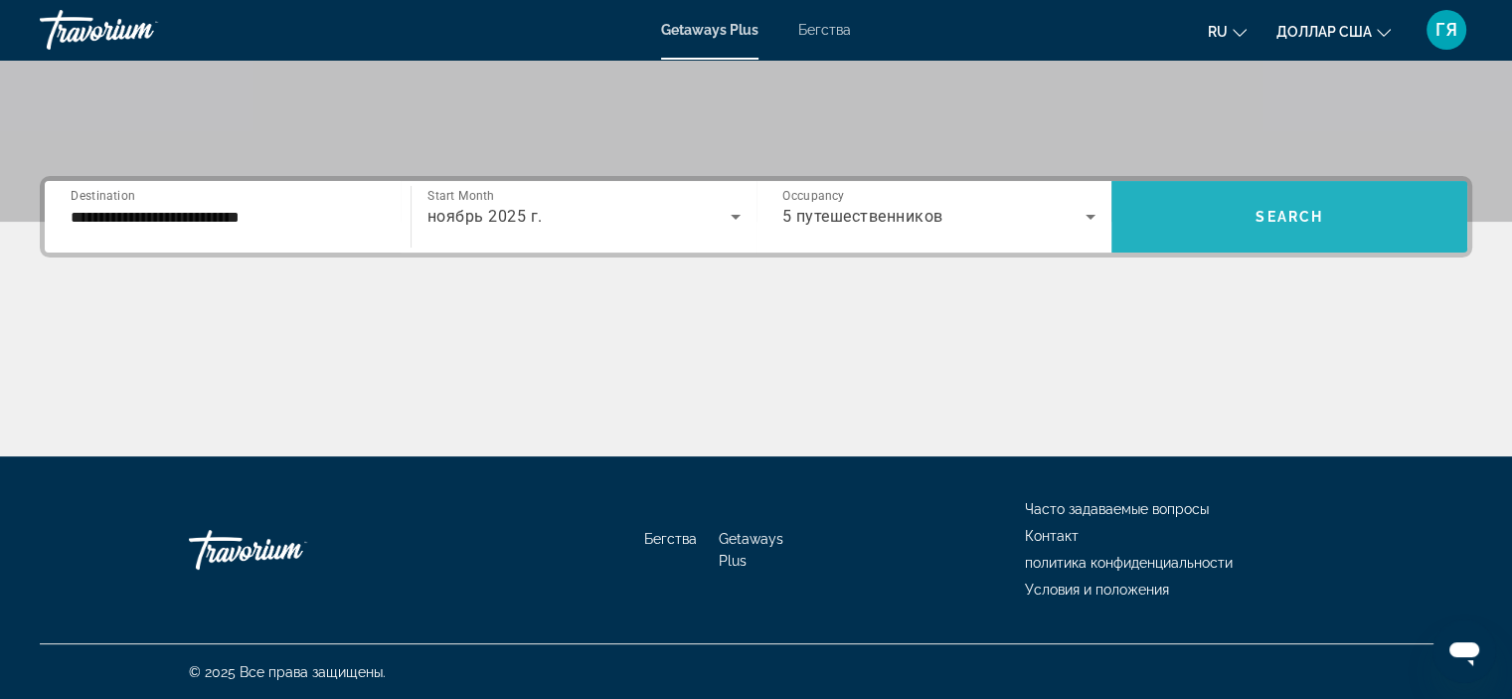
click at [1287, 218] on span "Search" at bounding box center [1289, 217] width 68 height 16
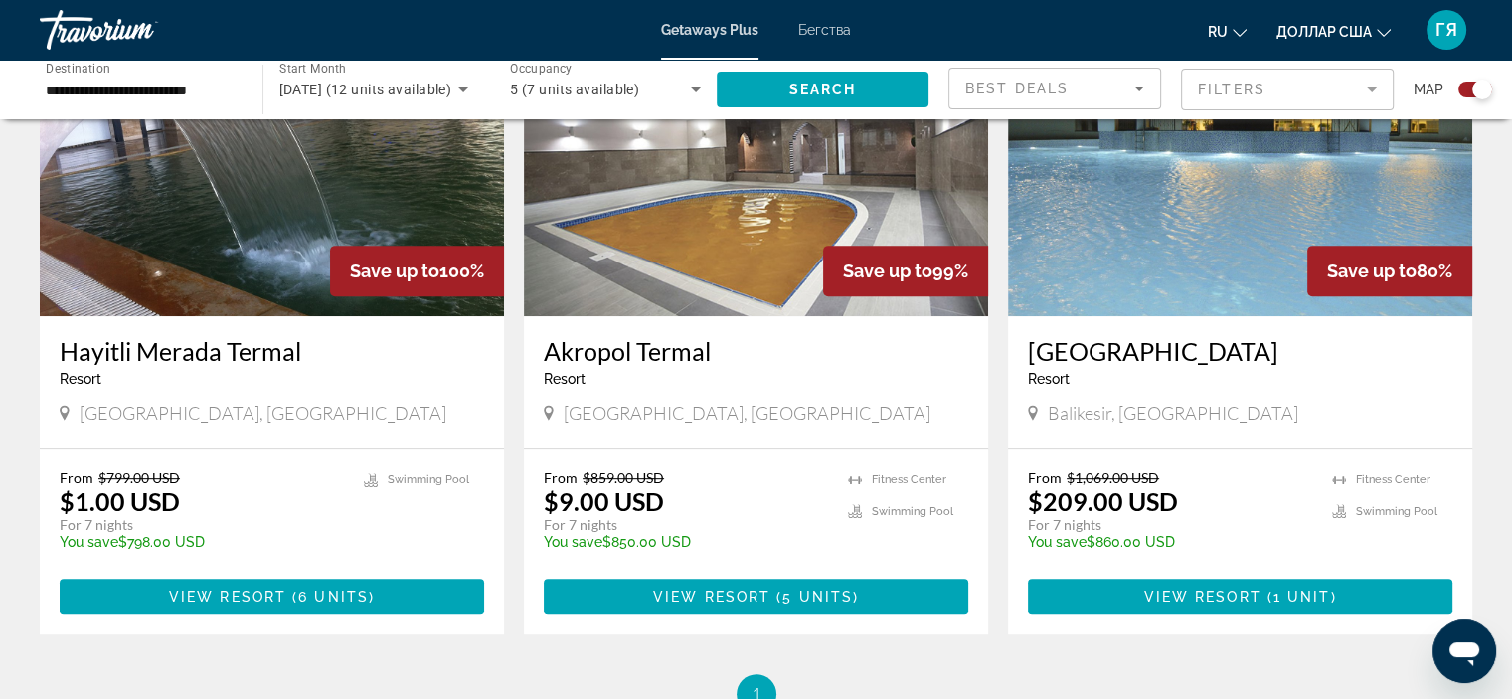
scroll to position [861, 0]
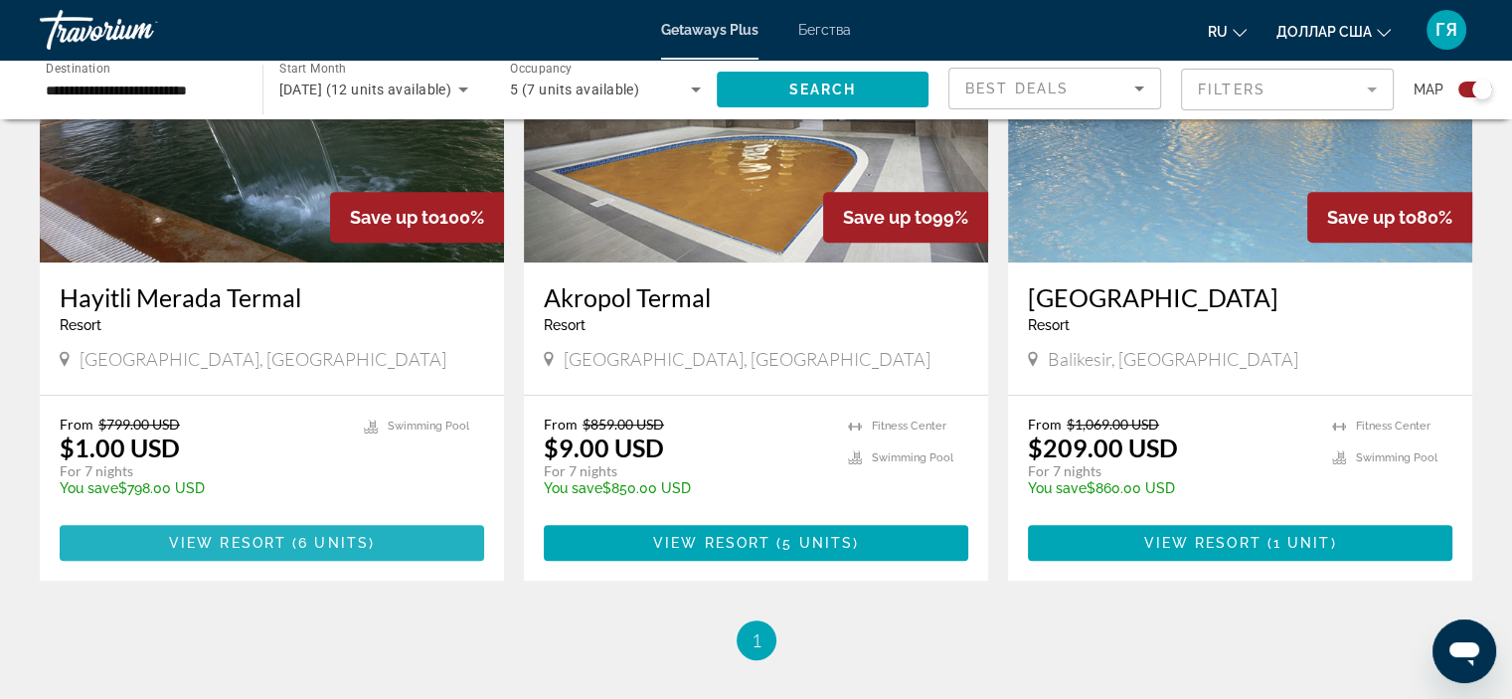
click at [283, 536] on span "View Resort" at bounding box center [227, 543] width 117 height 16
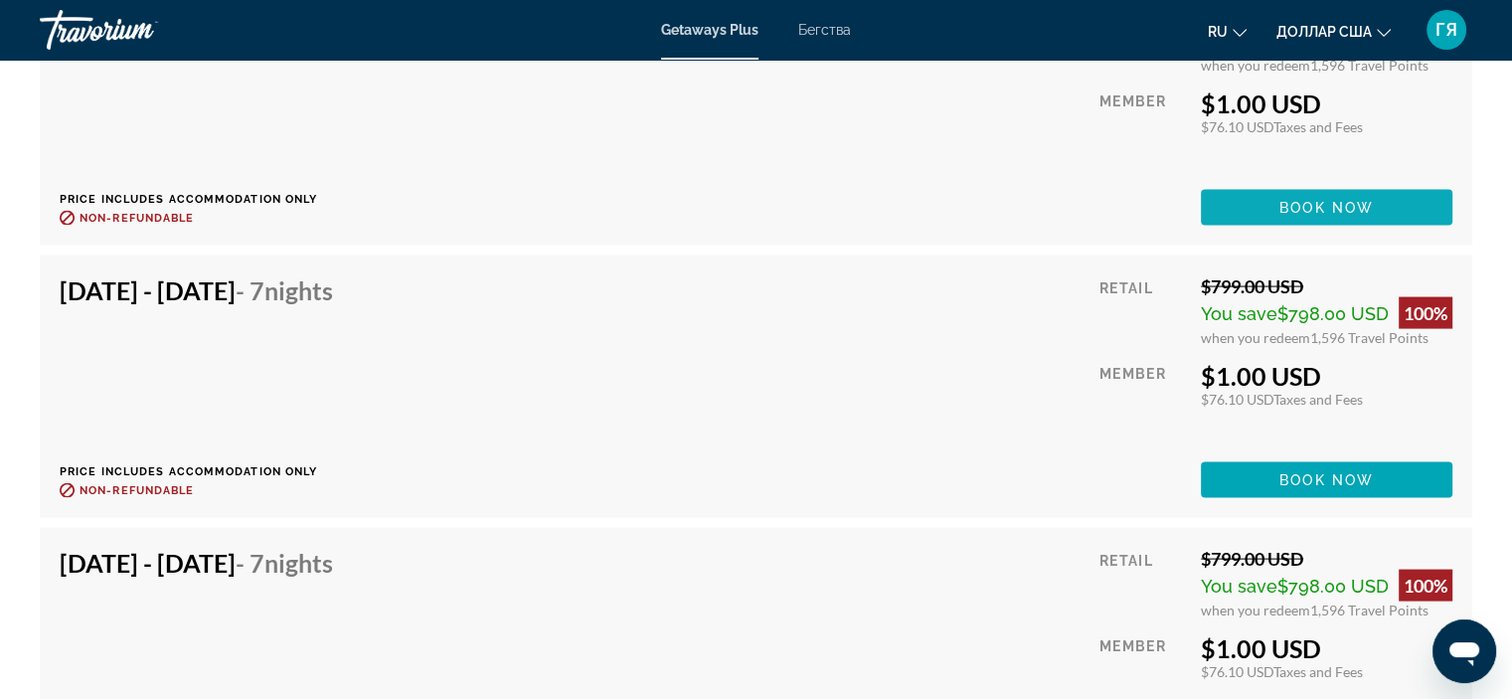
scroll to position [4038, 0]
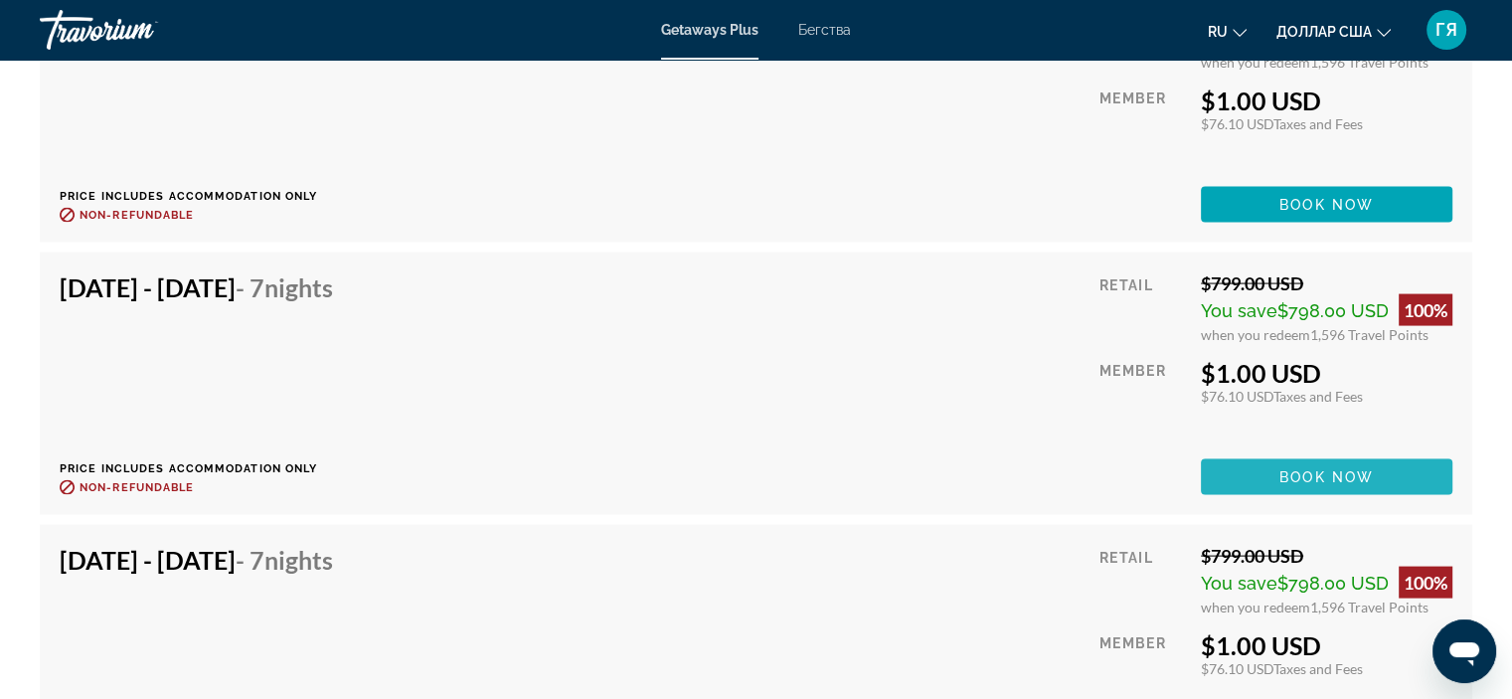
click at [1284, 469] on span "Book now" at bounding box center [1326, 477] width 94 height 16
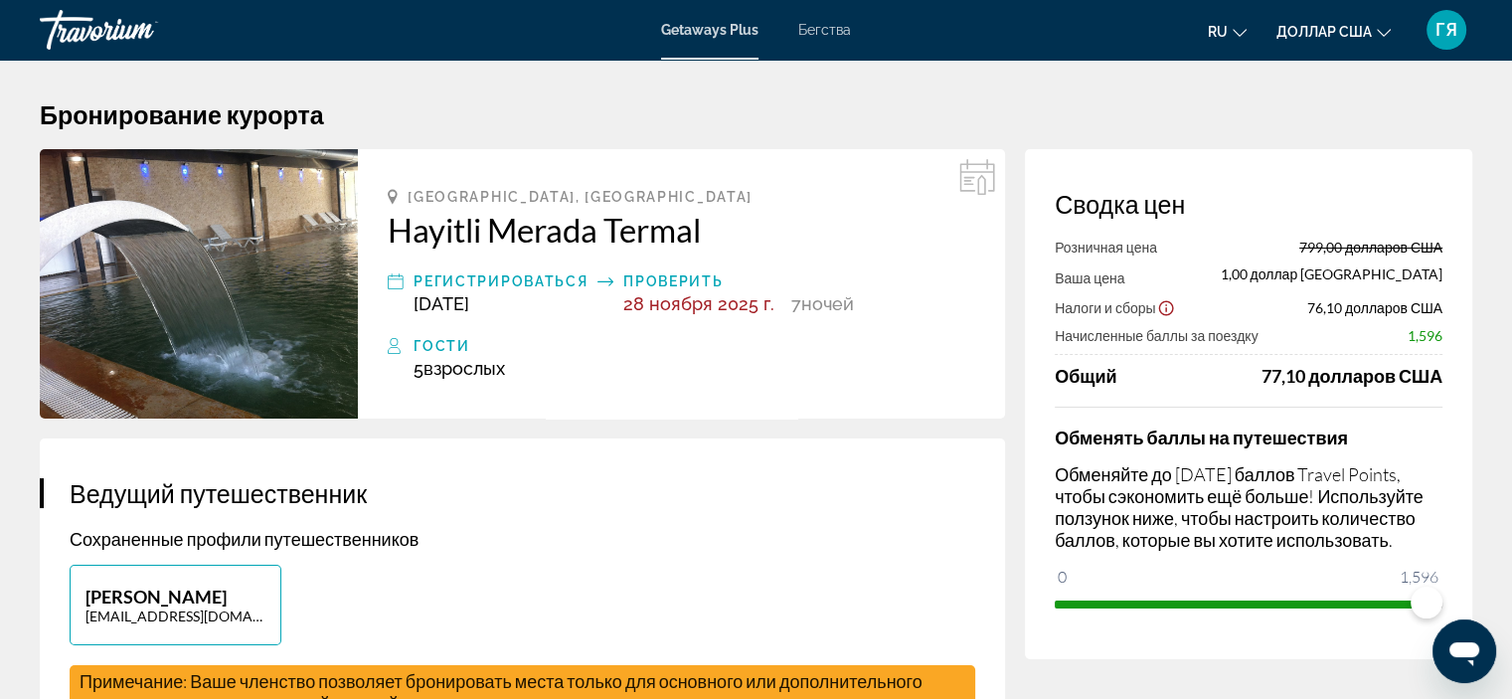
click at [1258, 351] on div "Розничная цена 799,00 долларов США Ваша цена 1,00 доллар США Налоги и сборы 76,…" at bounding box center [1248, 313] width 388 height 148
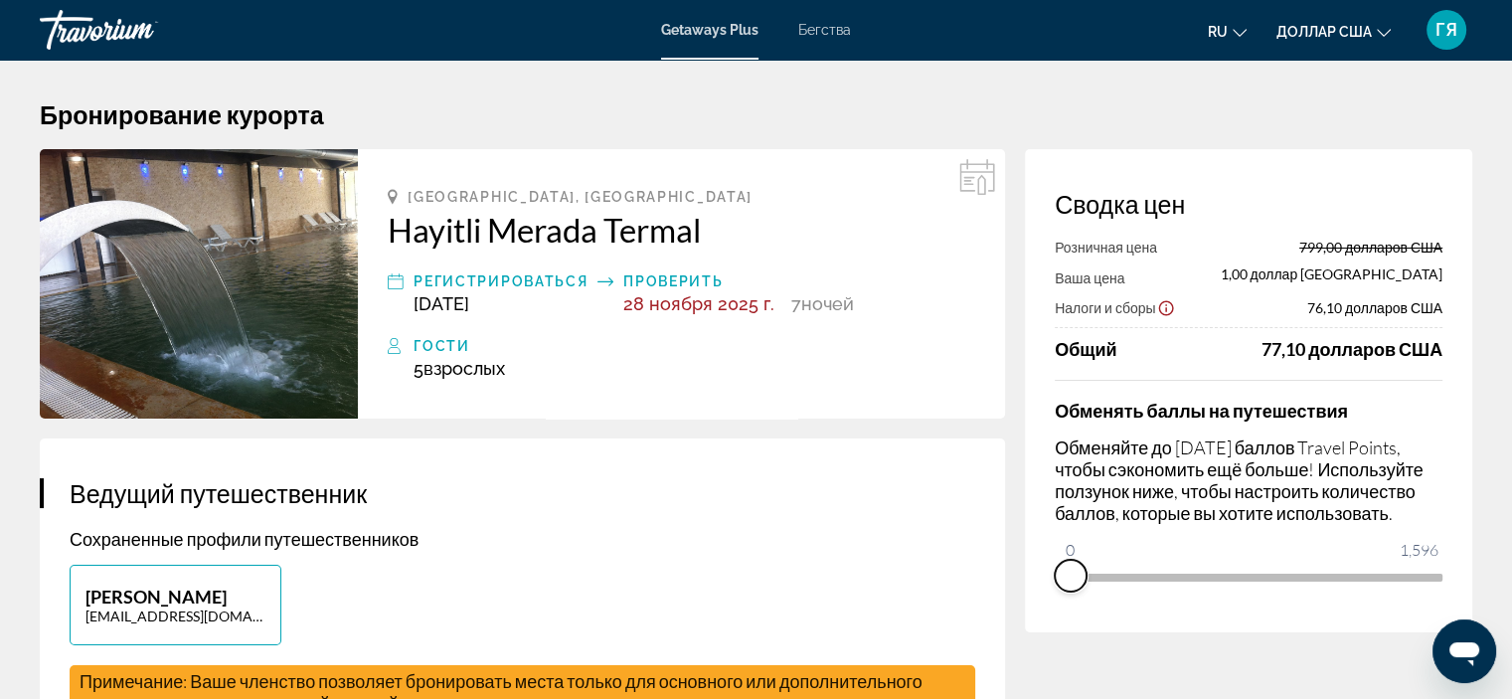
drag, startPoint x: 1436, startPoint y: 602, endPoint x: 929, endPoint y: 619, distance: 507.1
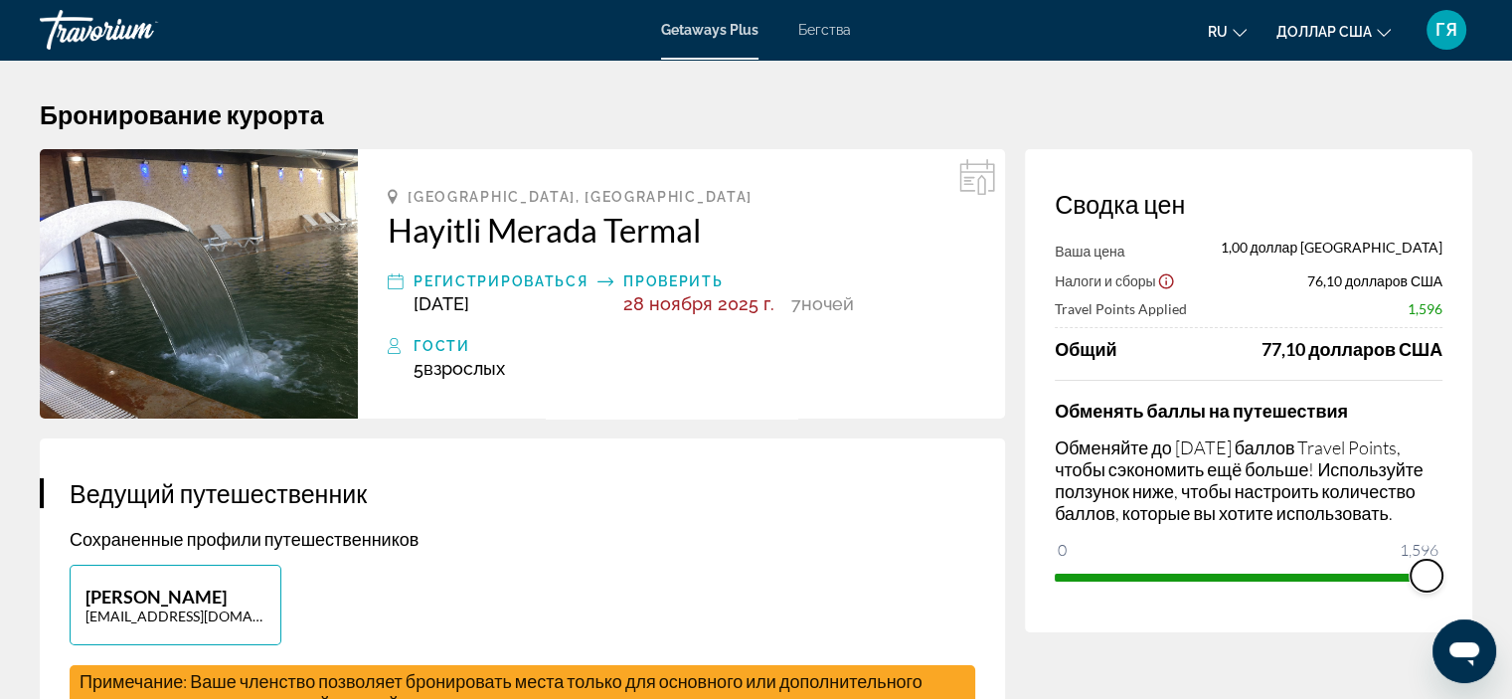
drag, startPoint x: 1063, startPoint y: 544, endPoint x: 1525, endPoint y: 598, distance: 465.3
click at [1512, 598] on html "Перейти к основному содержанию Getaways Plus Бегства ru Английский Español фран…" at bounding box center [756, 349] width 1512 height 699
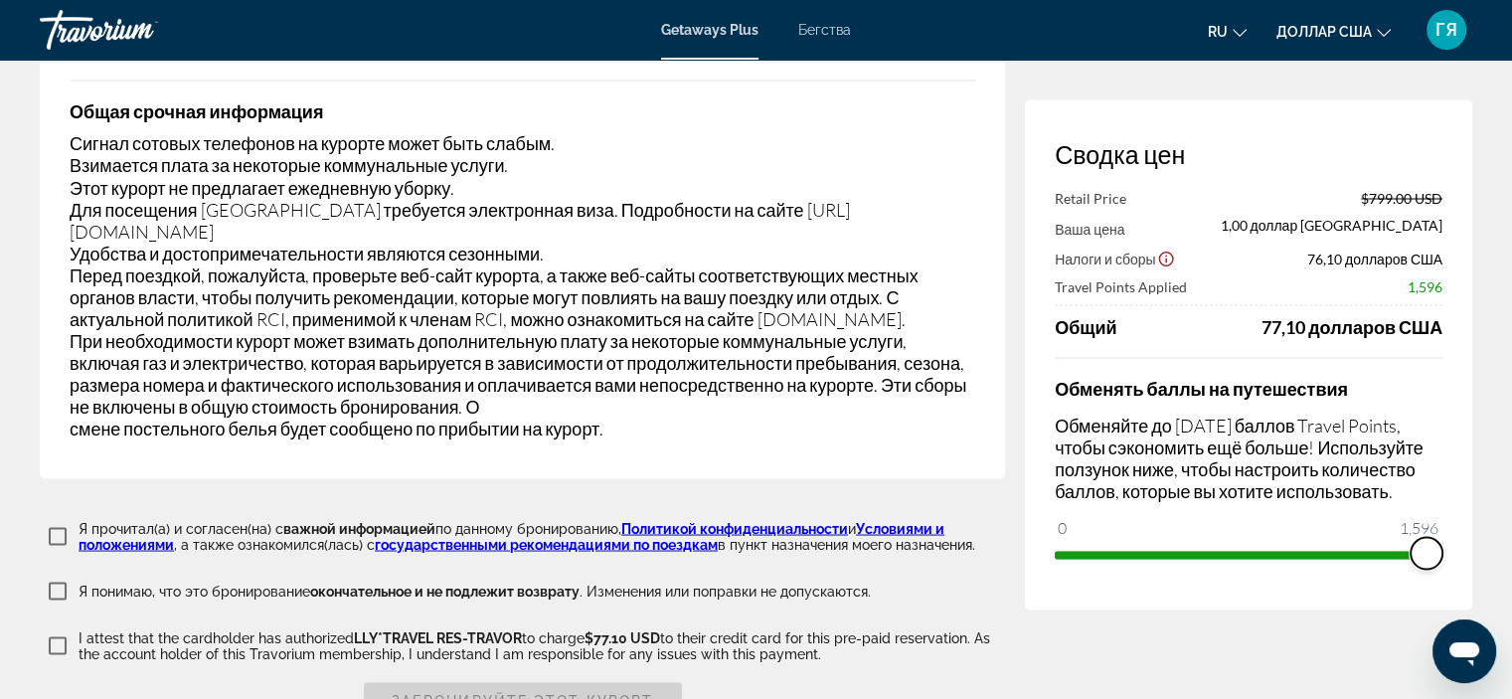
scroll to position [3588, 0]
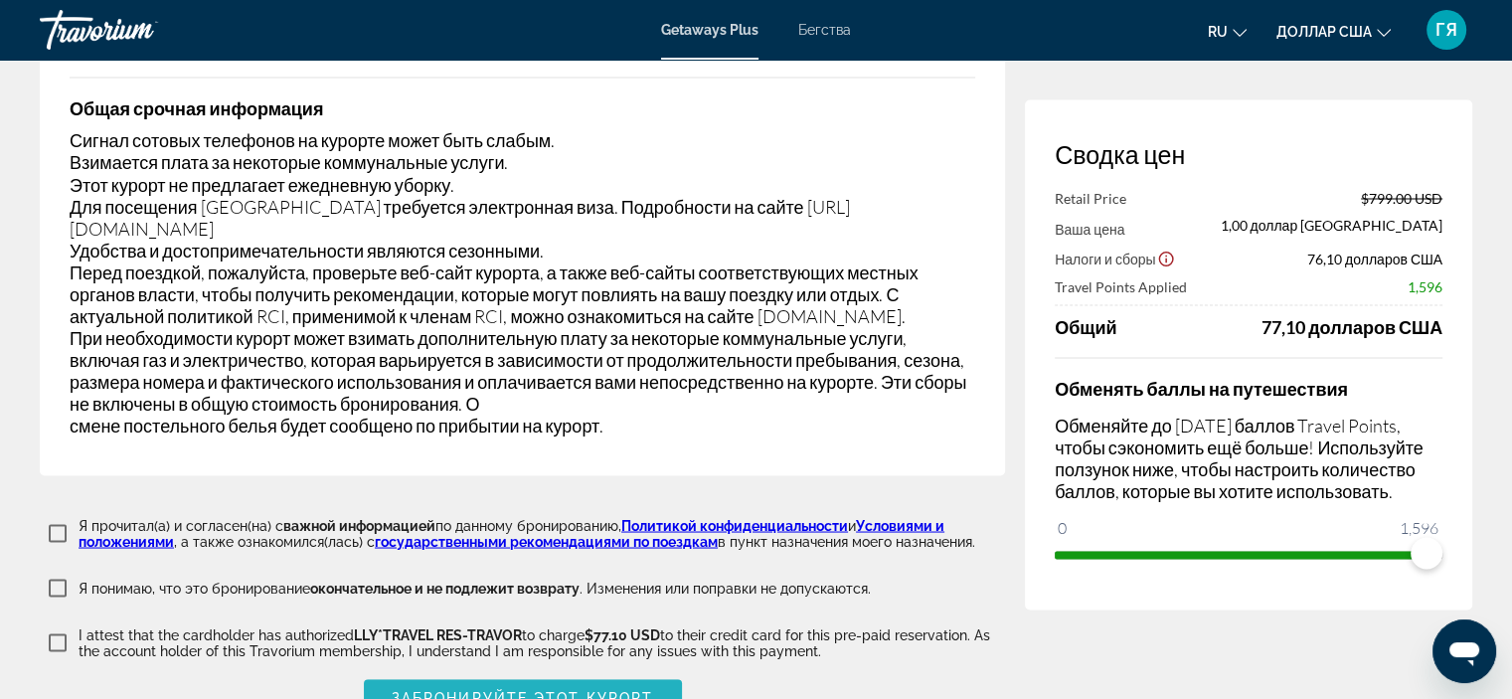
click at [407, 689] on font "Забронируйте этот курорт" at bounding box center [522, 697] width 261 height 16
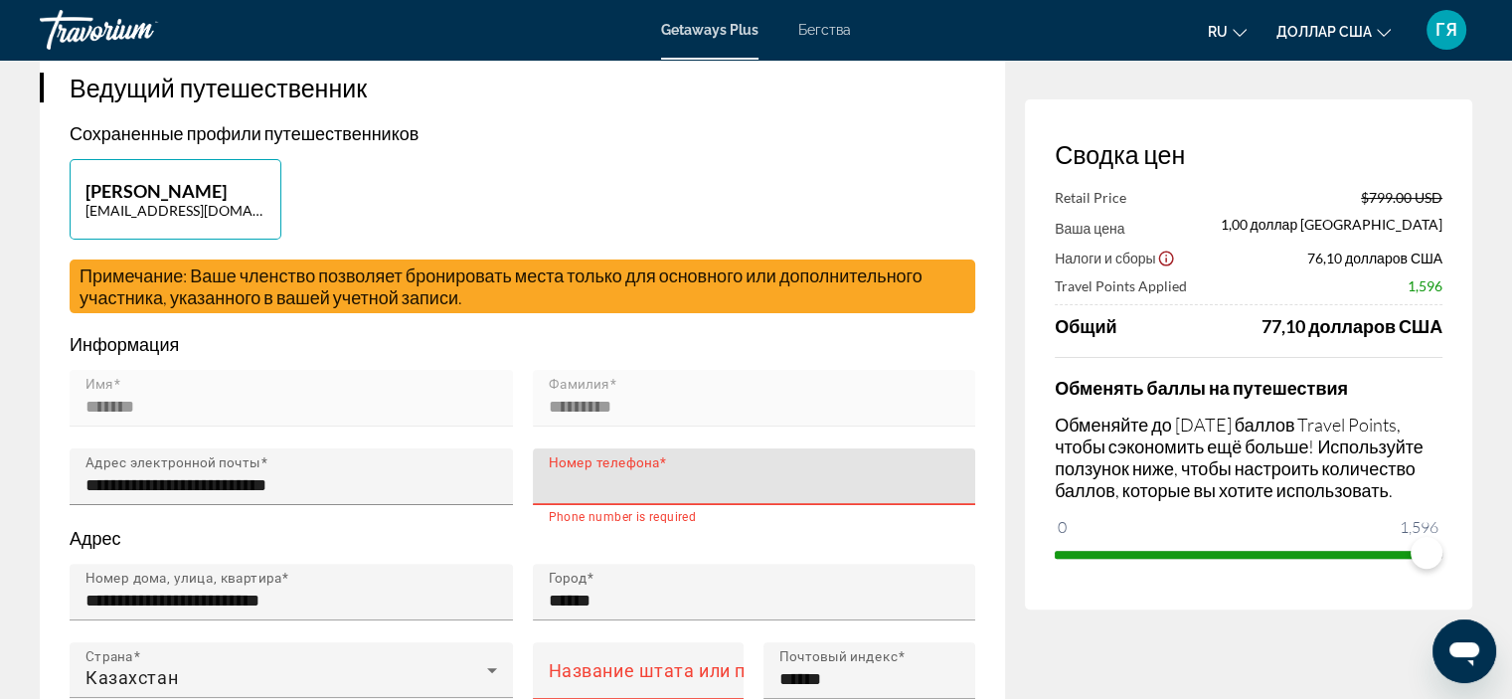
scroll to position [405, 0]
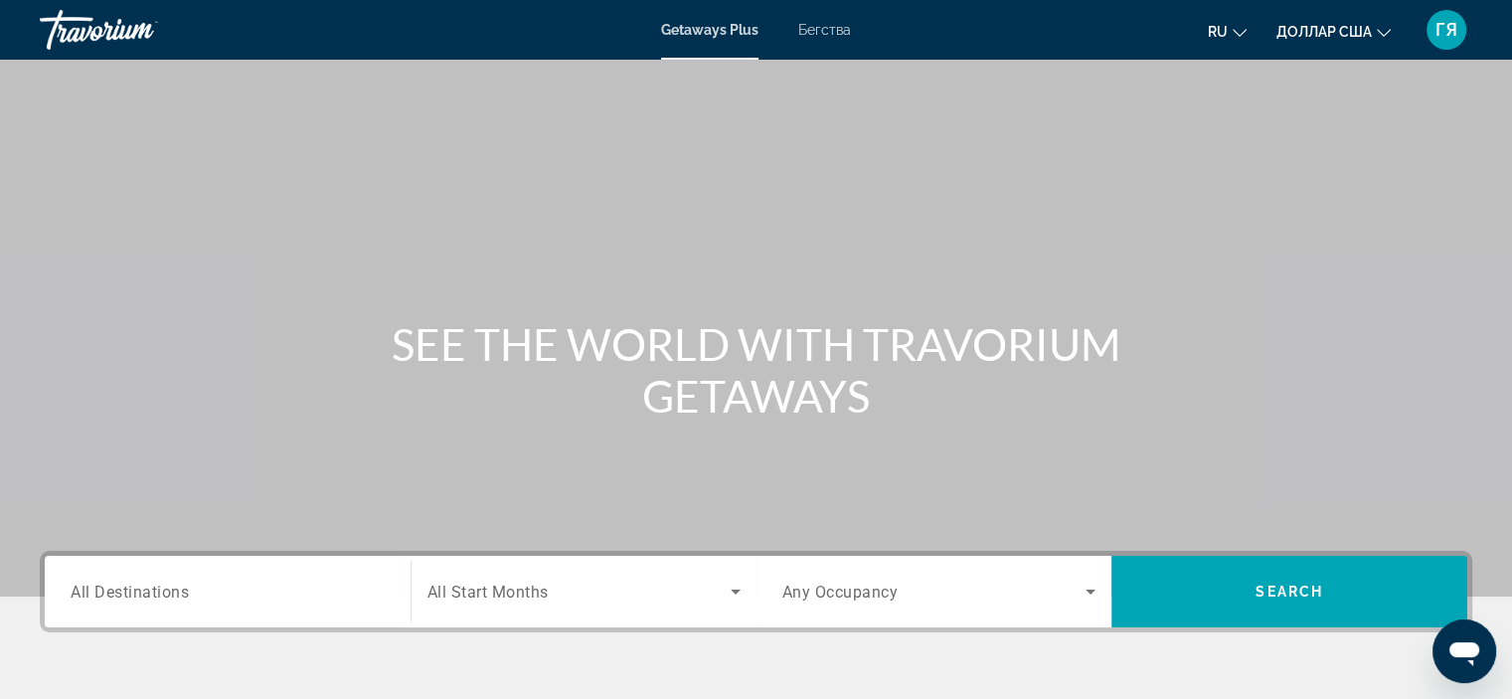
click at [79, 23] on div "Травориум" at bounding box center [139, 30] width 199 height 52
click at [81, 30] on div "Травориум" at bounding box center [139, 30] width 199 height 52
click at [126, 29] on div "Травориум" at bounding box center [139, 30] width 199 height 52
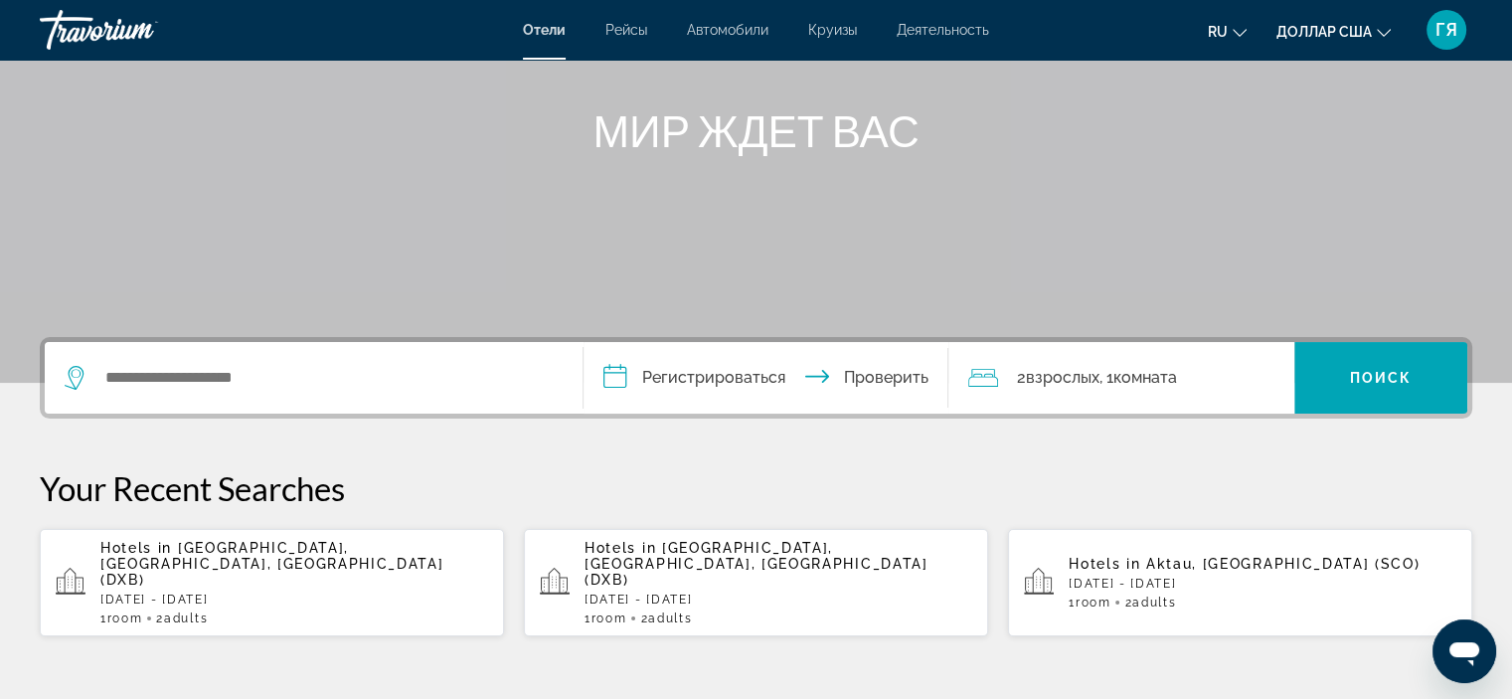
scroll to position [215, 0]
click at [231, 561] on p "Hotels in [GEOGRAPHIC_DATA], [GEOGRAPHIC_DATA], [GEOGRAPHIC_DATA] (DXB)" at bounding box center [294, 563] width 388 height 48
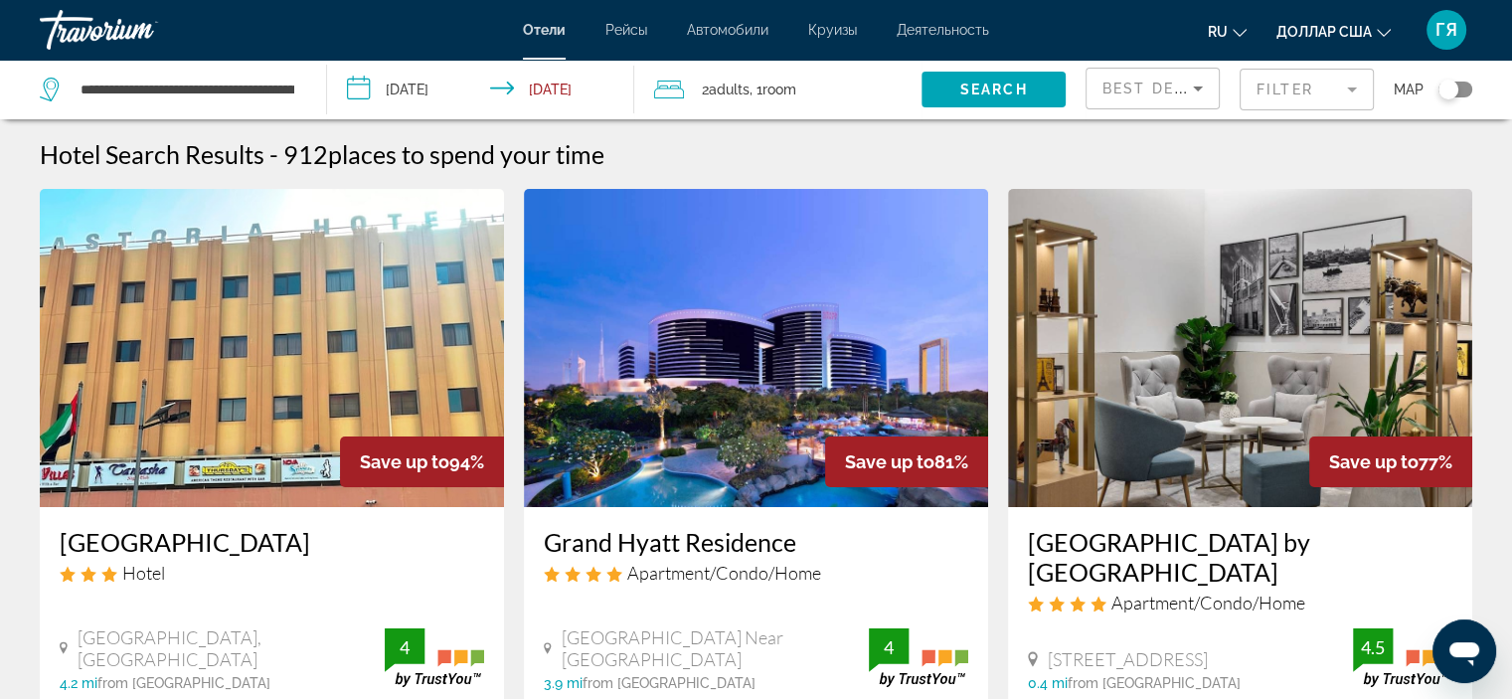
click at [696, 369] on img "Основное содержание" at bounding box center [756, 348] width 464 height 318
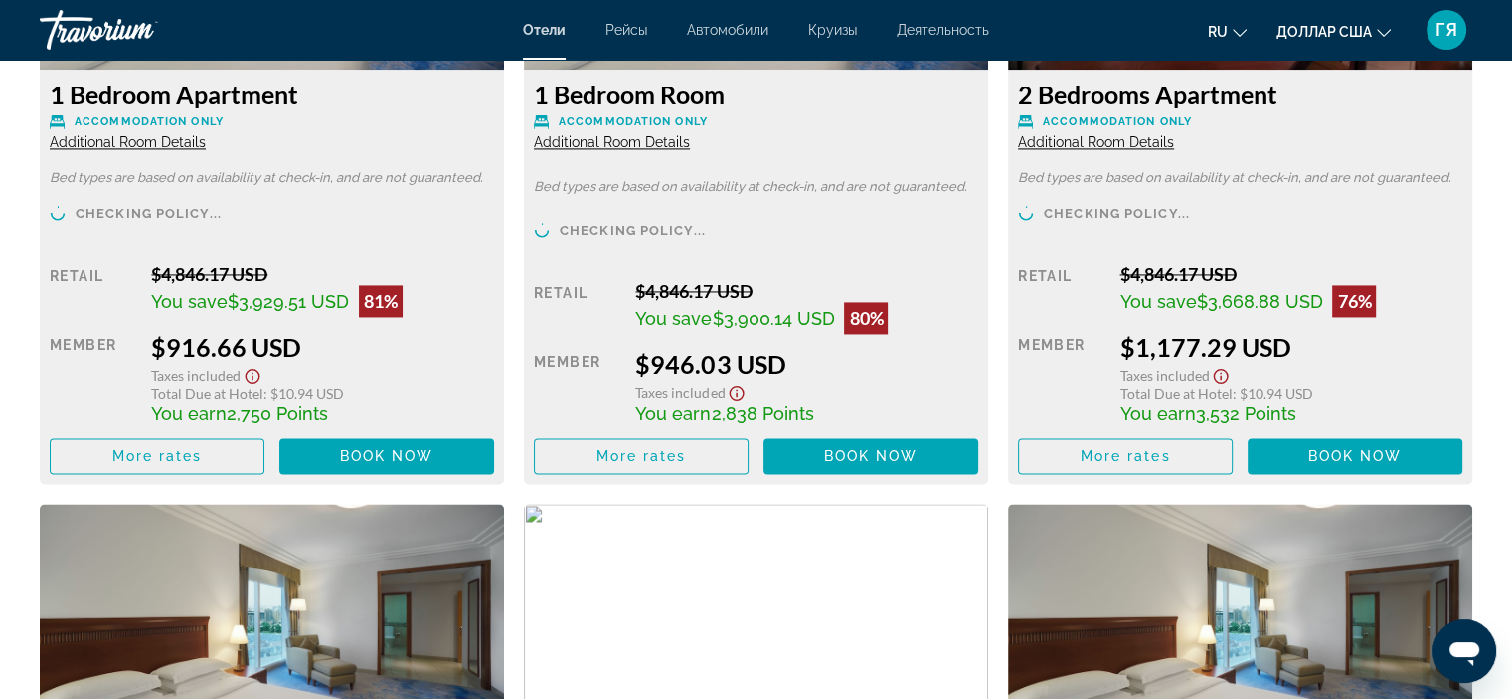
scroll to position [2993, 0]
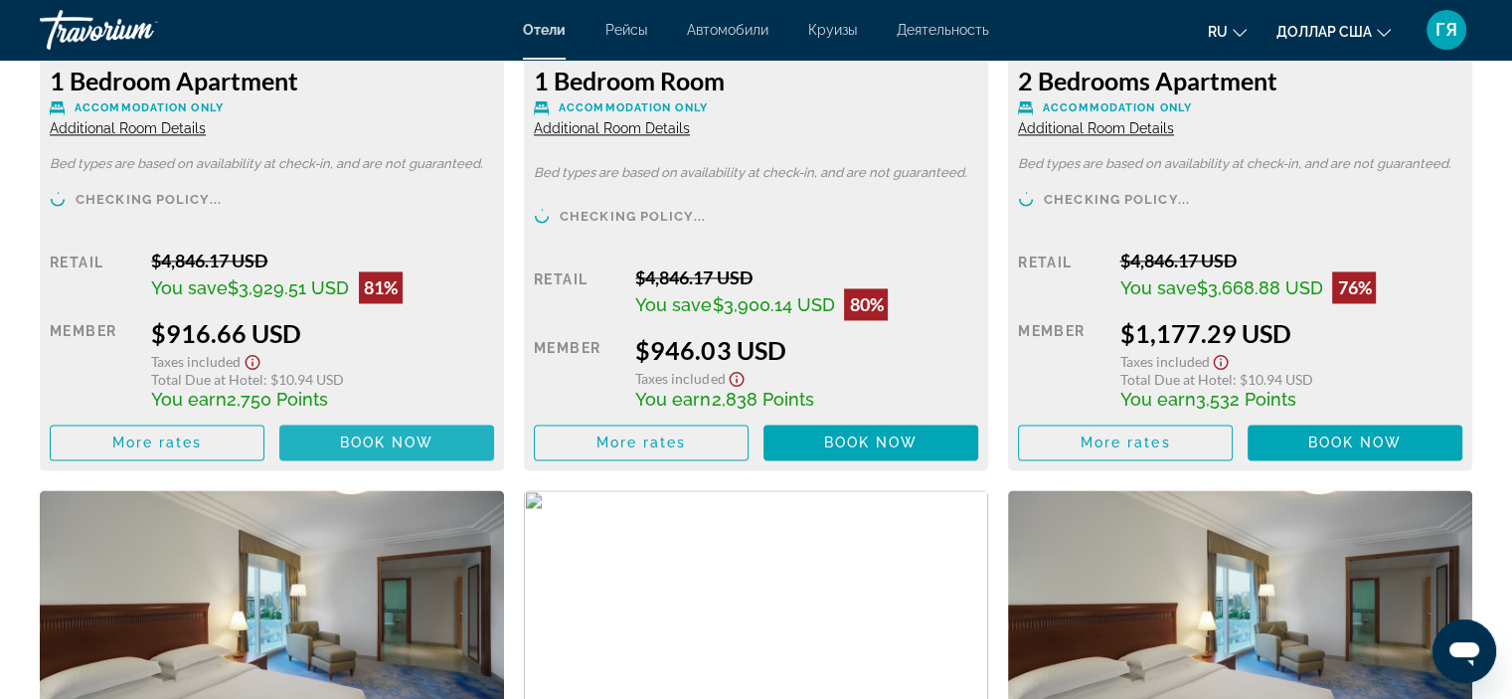
click at [390, 443] on span "Book now" at bounding box center [387, 442] width 94 height 16
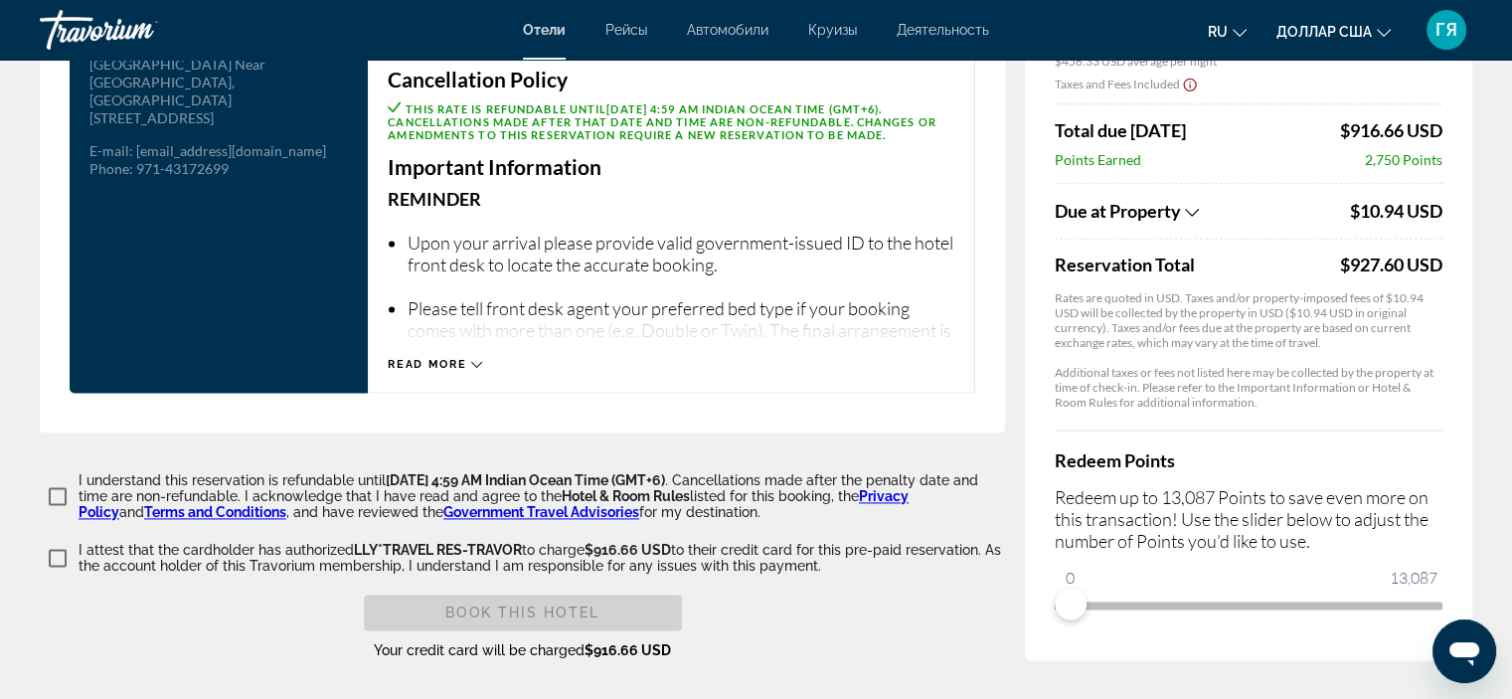
scroll to position [2763, 0]
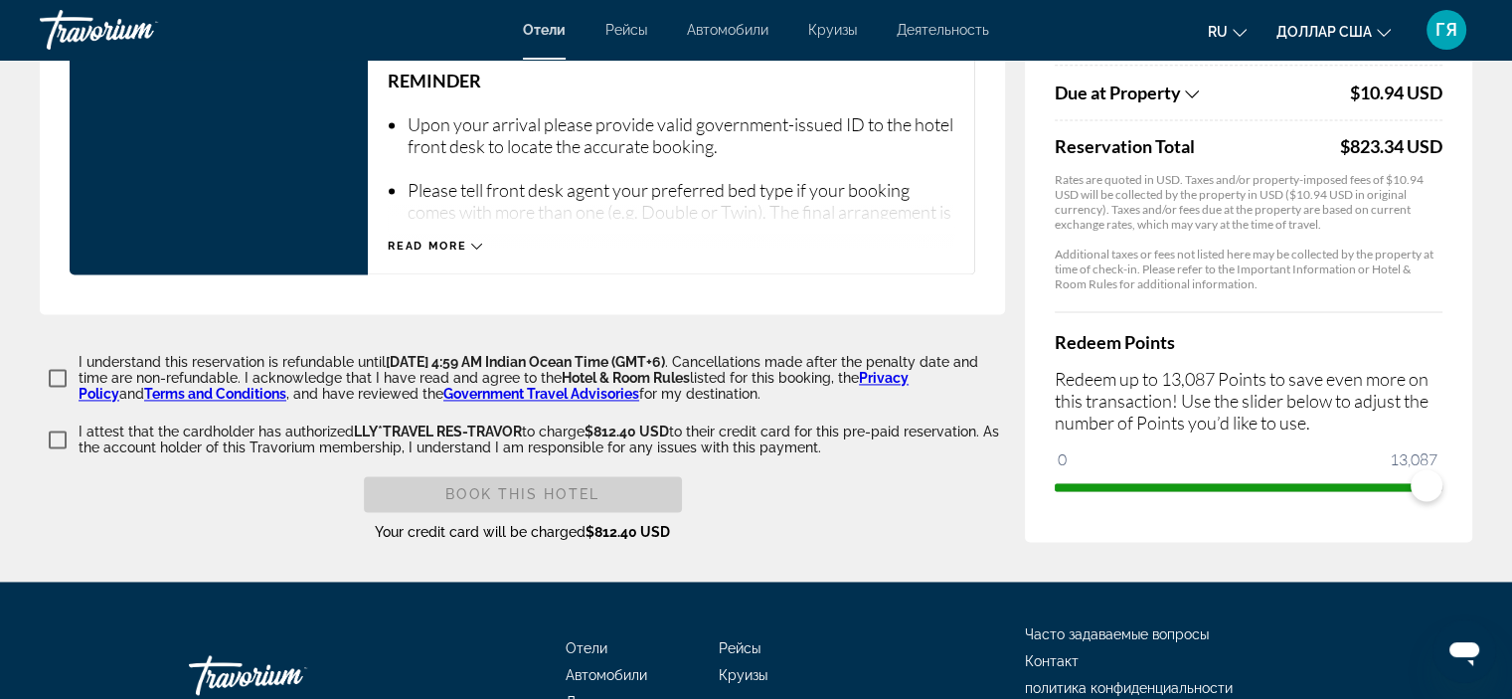
click at [1431, 491] on span "ngx-slider" at bounding box center [1248, 487] width 388 height 8
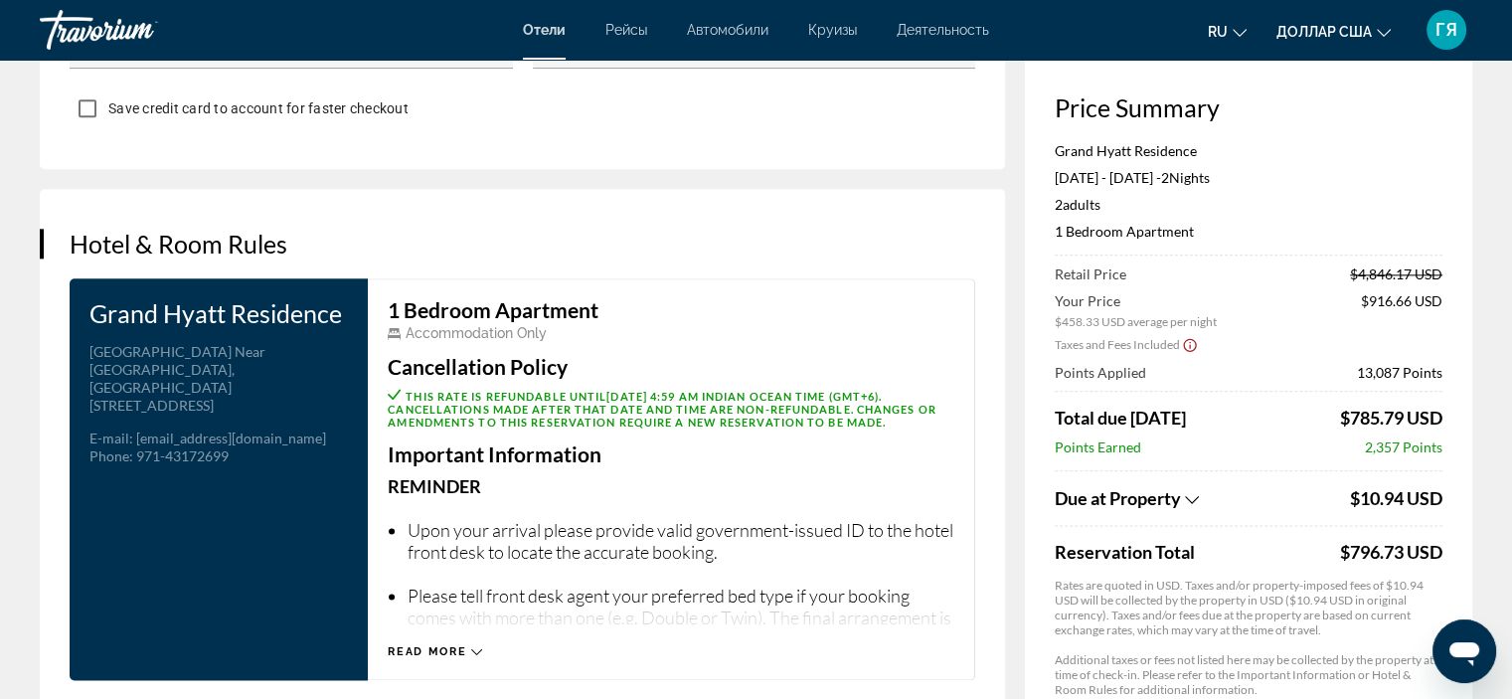
scroll to position [2349, 0]
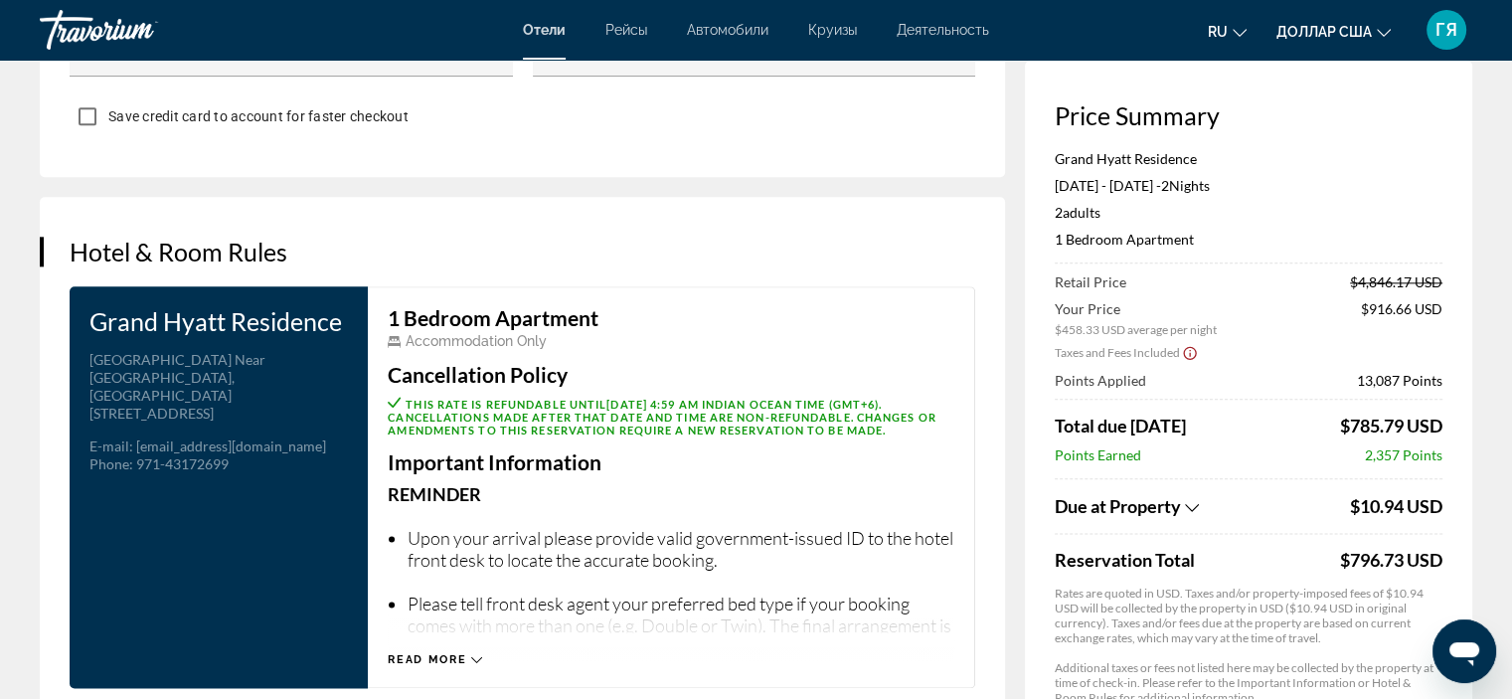
click at [1439, 23] on font "ГЯ" at bounding box center [1446, 29] width 22 height 21
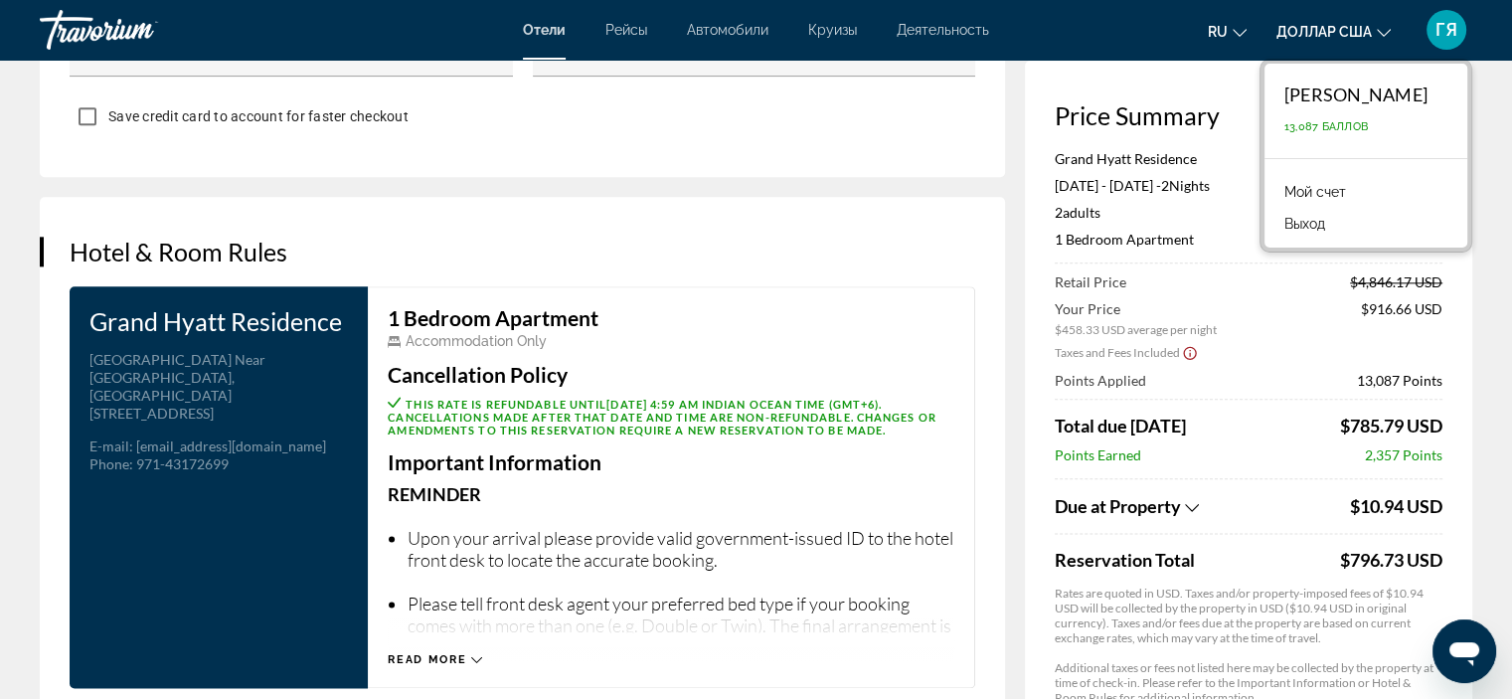
click at [1362, 98] on font "[PERSON_NAME]" at bounding box center [1355, 94] width 143 height 22
click at [1438, 41] on div "ГЯ" at bounding box center [1446, 30] width 40 height 40
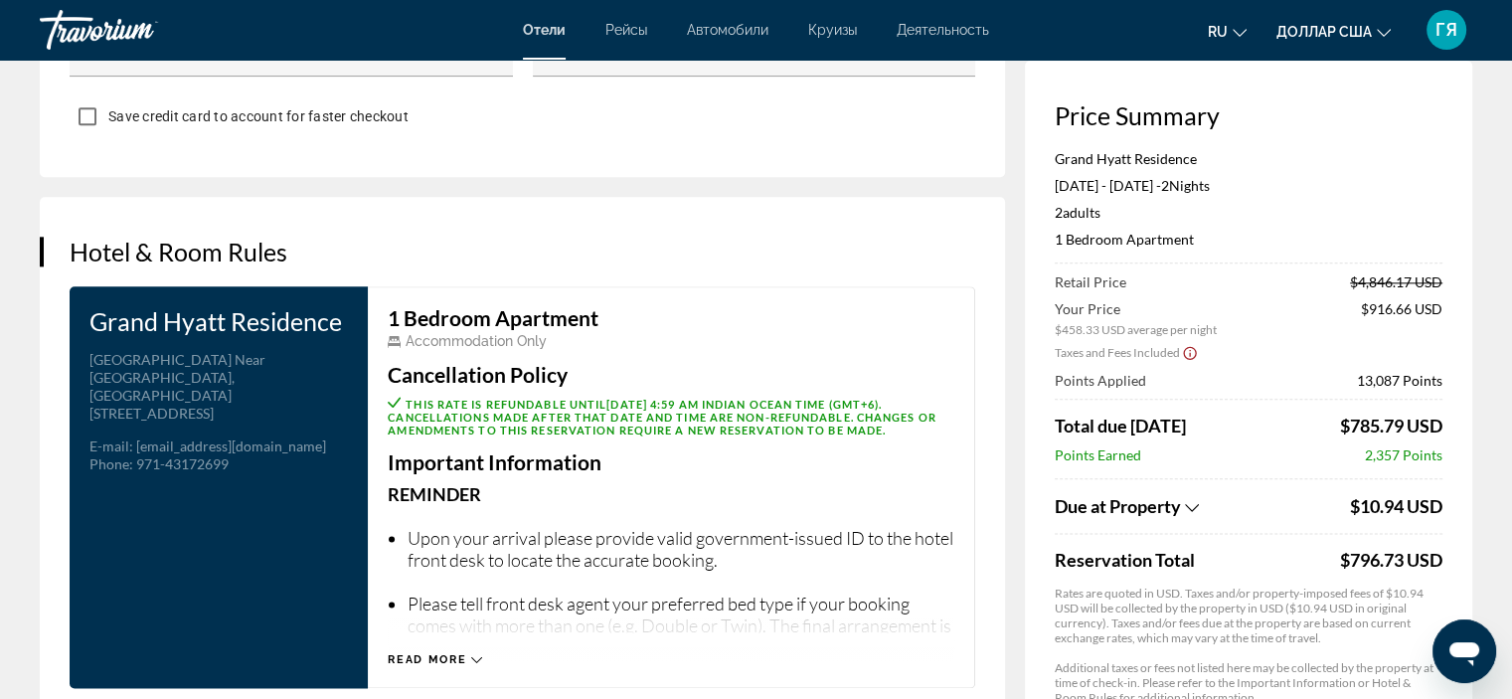
click at [1438, 41] on div "ГЯ" at bounding box center [1446, 30] width 40 height 40
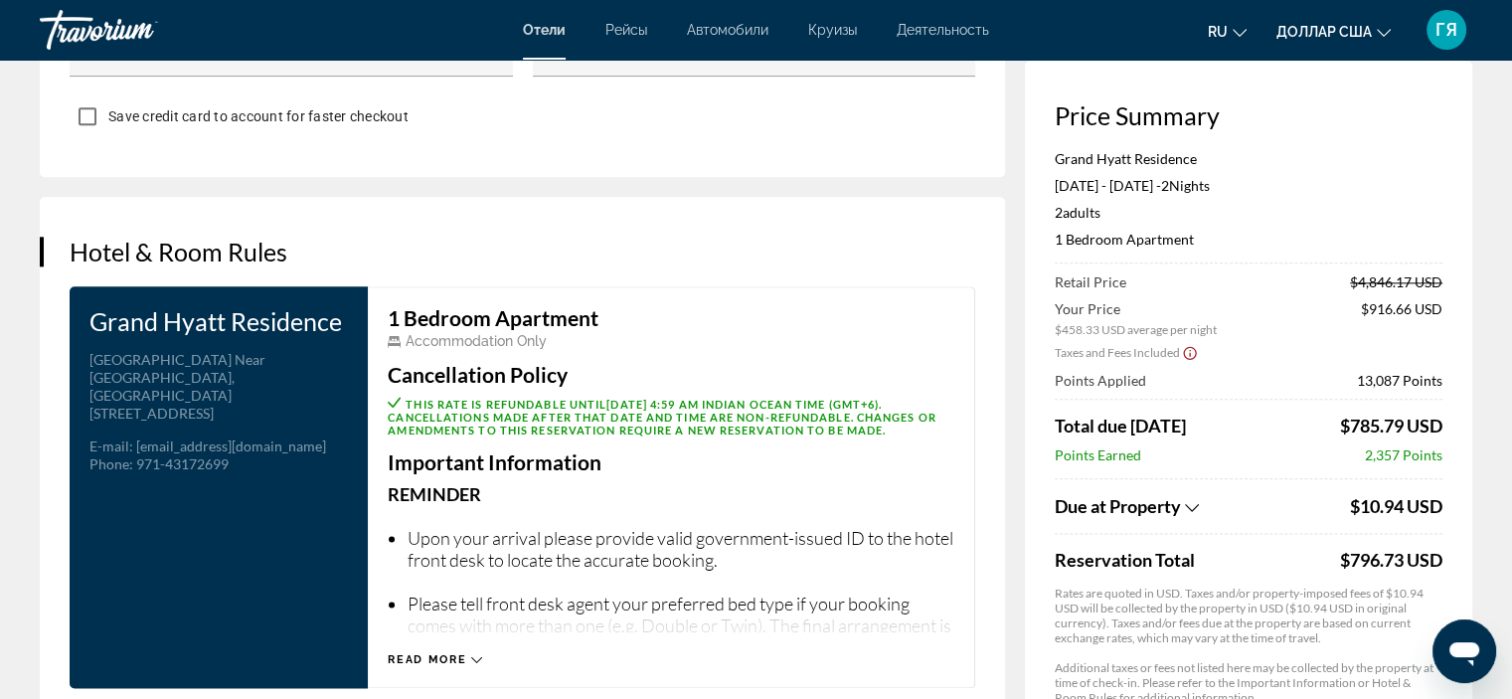
click at [1446, 31] on font "ГЯ" at bounding box center [1446, 29] width 22 height 21
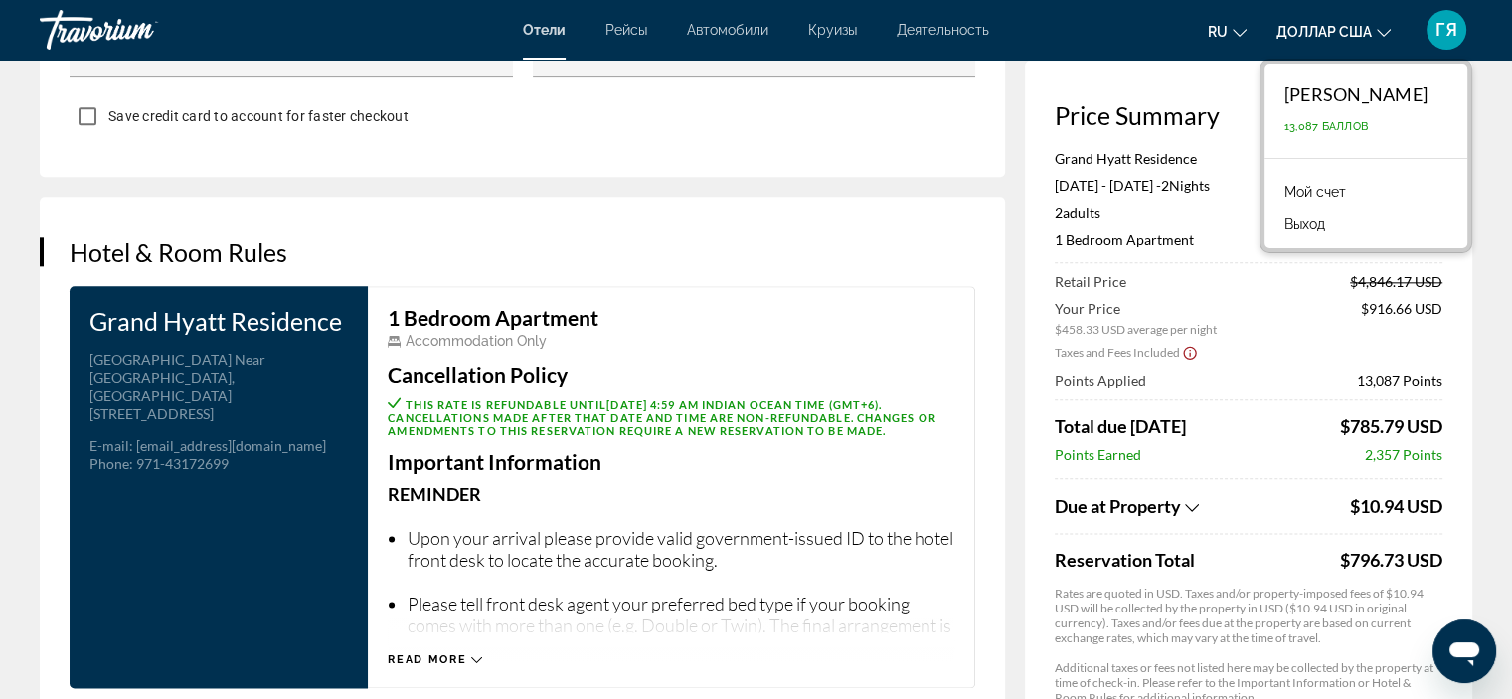
click at [1308, 192] on font "Мой счет" at bounding box center [1315, 192] width 62 height 16
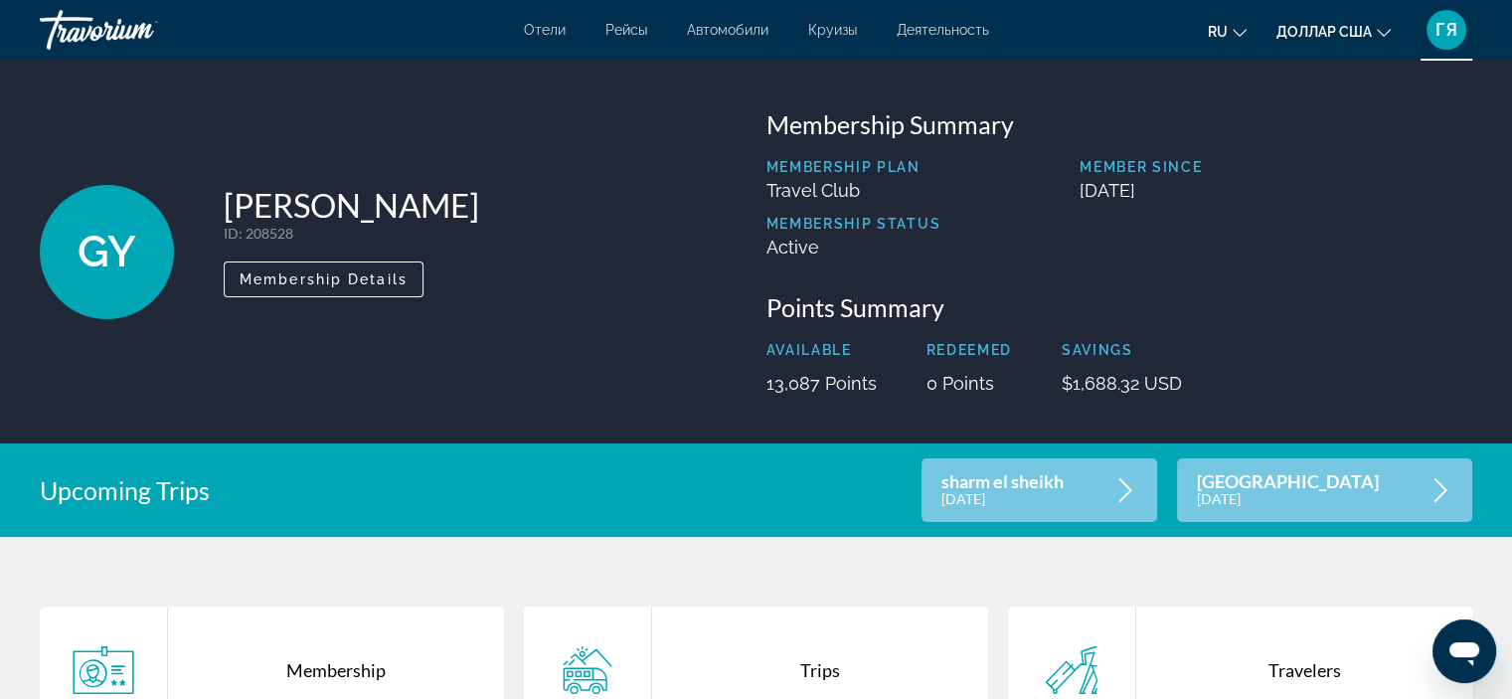
scroll to position [44, 0]
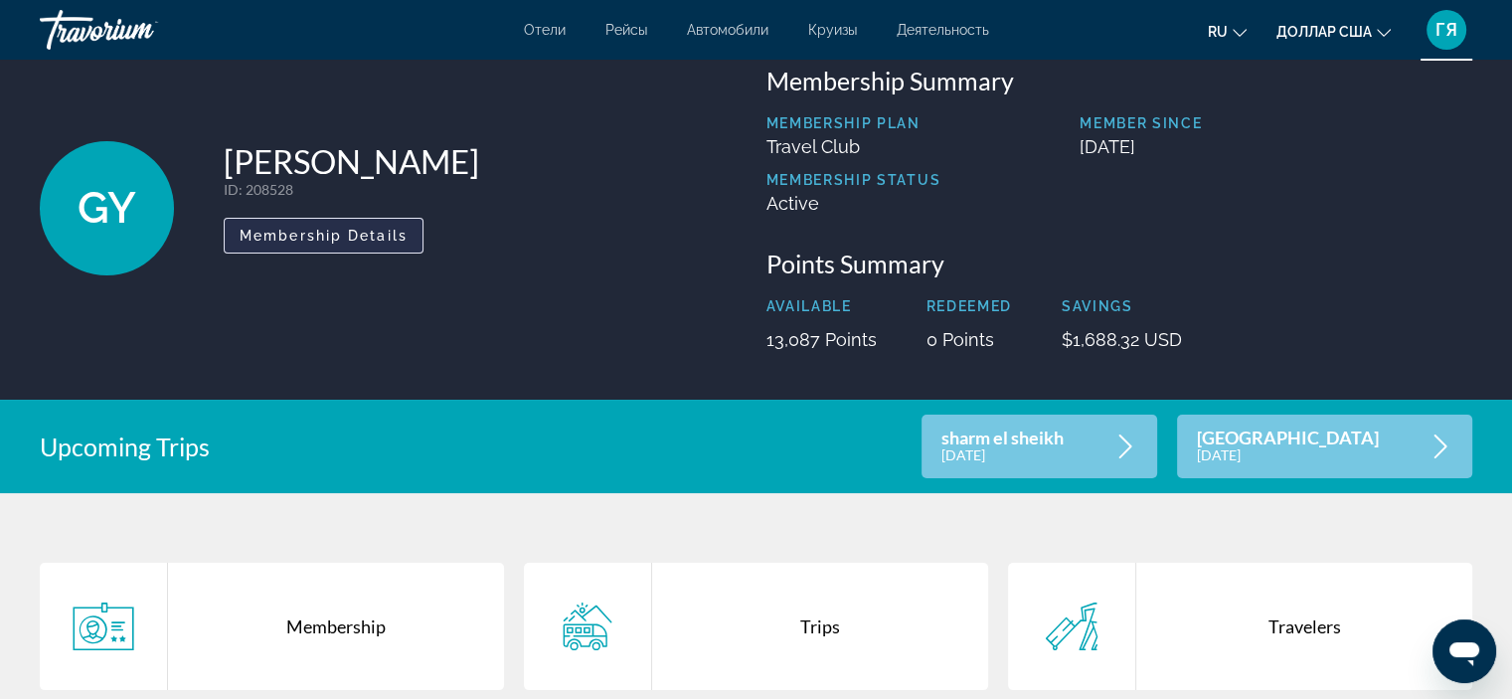
click at [336, 239] on span "Membership Details" at bounding box center [323, 236] width 168 height 16
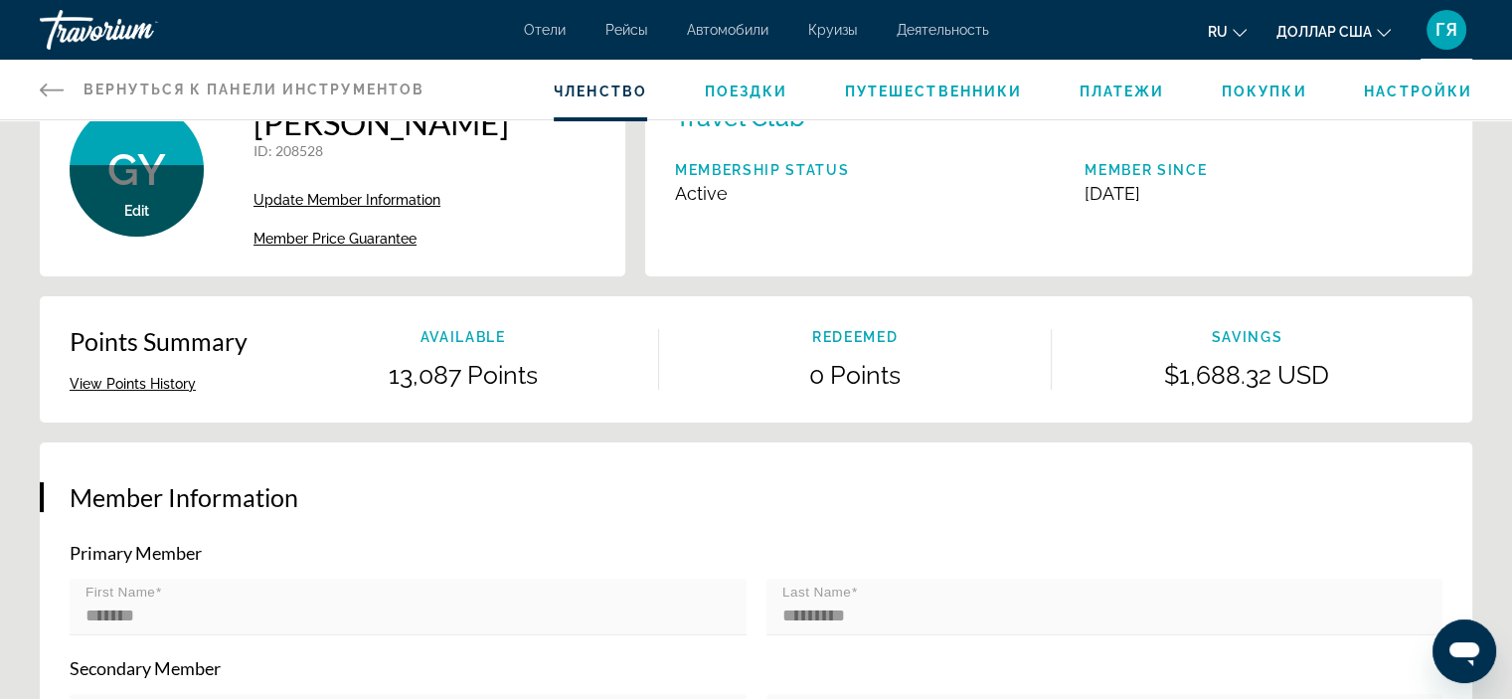
scroll to position [82, 0]
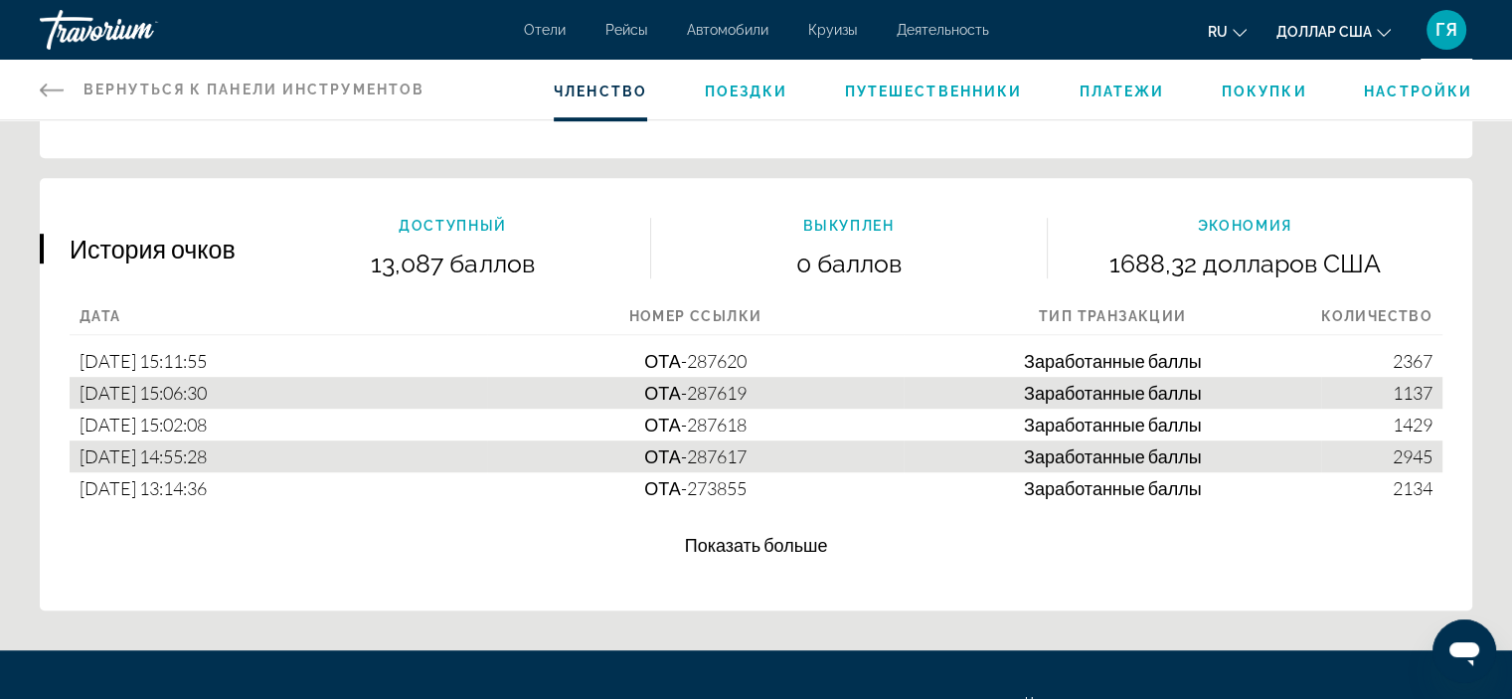
scroll to position [1151, 0]
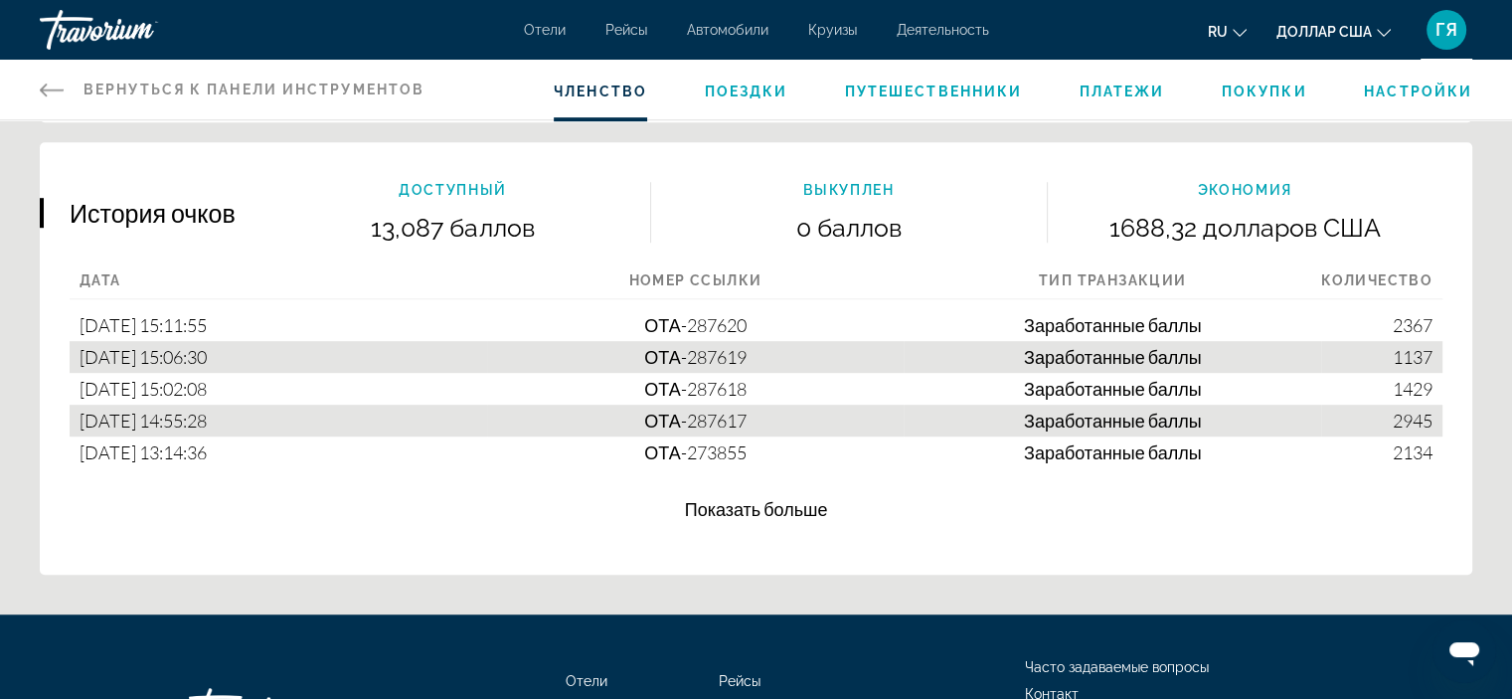
click at [751, 500] on font "Показать больше" at bounding box center [756, 509] width 143 height 22
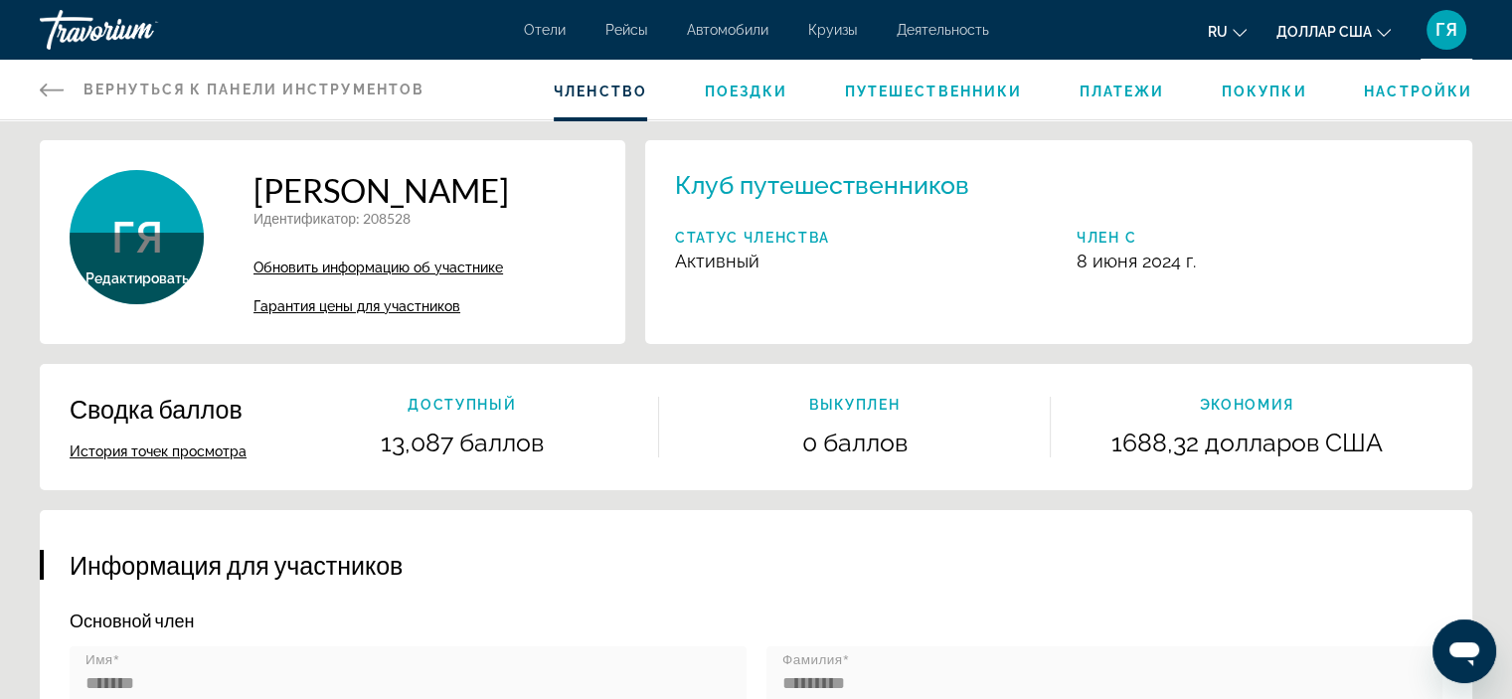
scroll to position [2, 0]
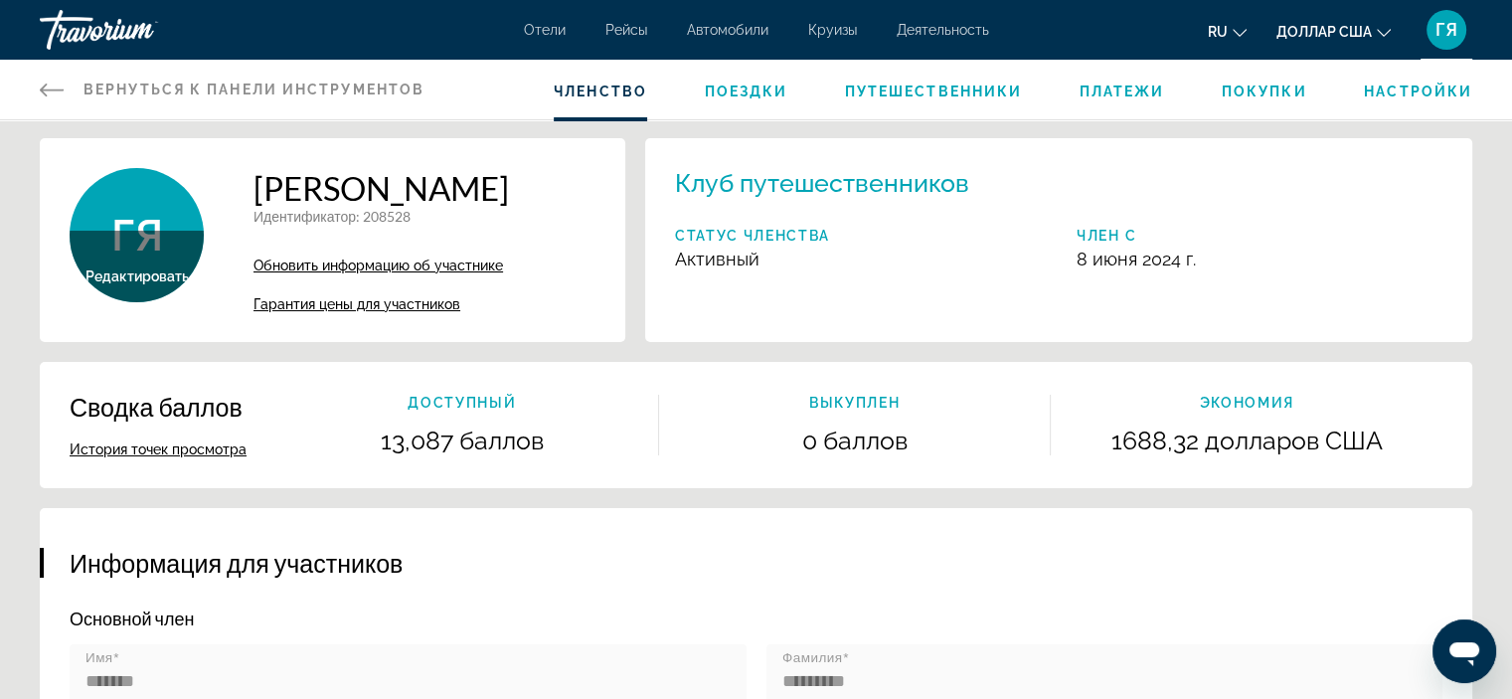
click at [53, 89] on icon "Основное содержание" at bounding box center [52, 89] width 24 height 13
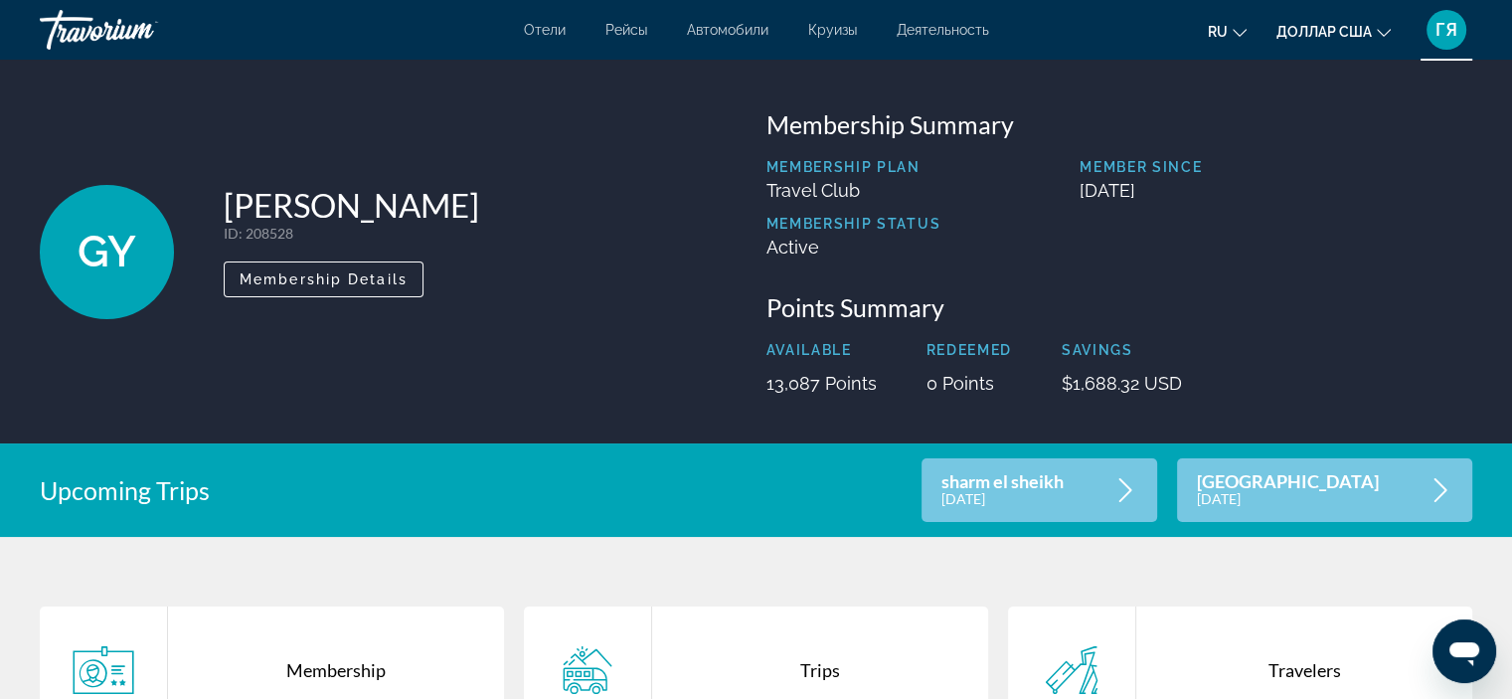
click at [90, 23] on div "Травориум" at bounding box center [139, 30] width 199 height 52
